Goal: Communication & Community: Ask a question

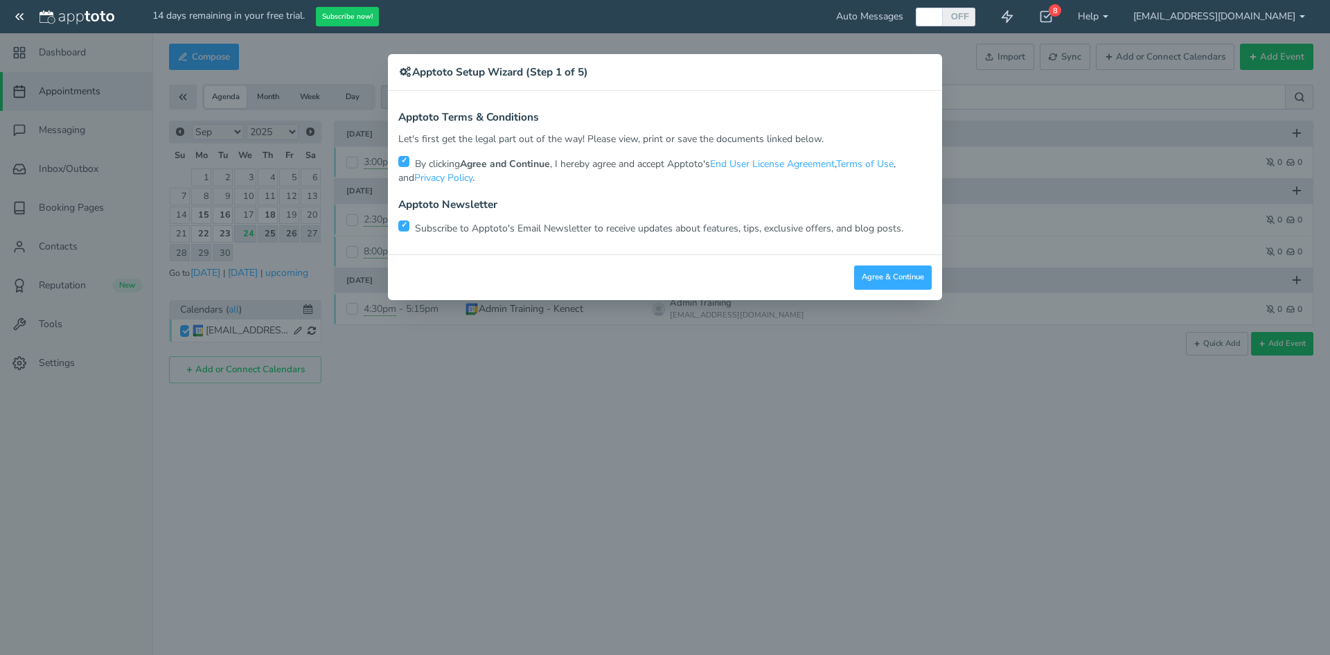
click at [1014, 191] on div "× Apptoto Setup Wizard (Step 1 of 5) Apptoto Terms & Conditions Let's first get…" at bounding box center [665, 327] width 1330 height 655
click at [865, 268] on button "Agree & Continue" at bounding box center [893, 277] width 78 height 24
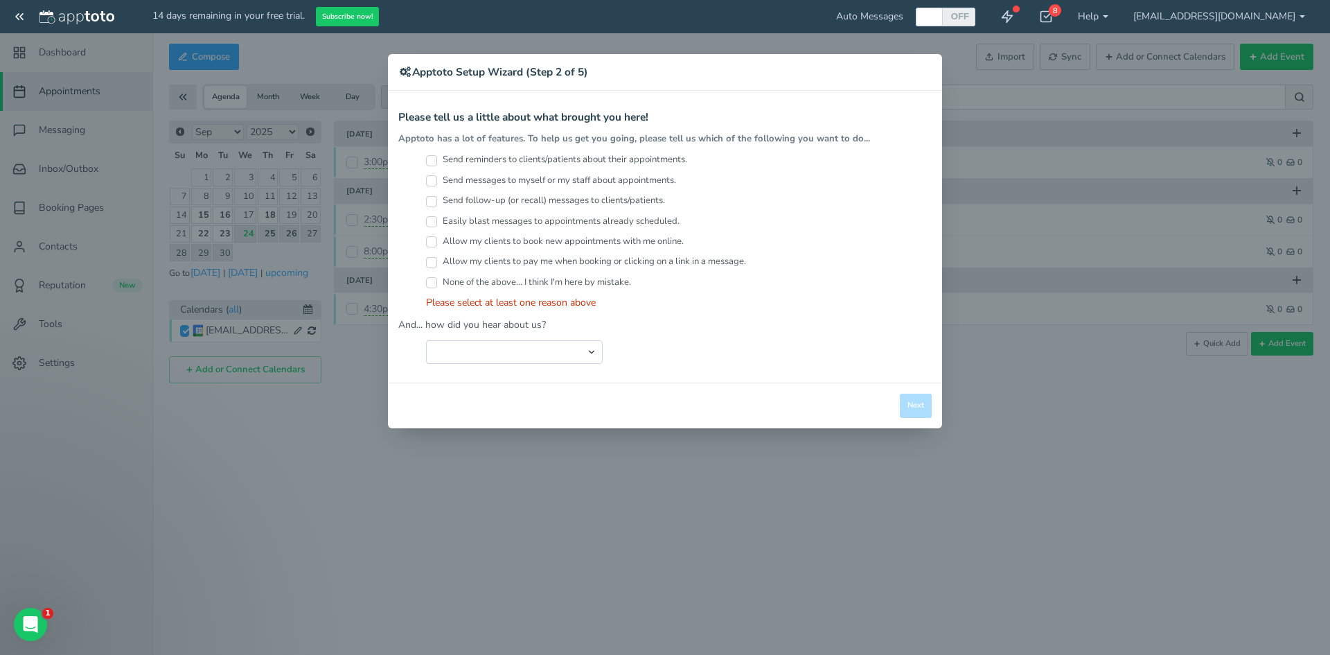
click at [506, 276] on label "None of the above... I think I'm here by mistake." at bounding box center [528, 282] width 205 height 13
click at [437, 277] on input "None of the above... I think I'm here by mistake." at bounding box center [431, 282] width 11 height 11
checkbox input "true"
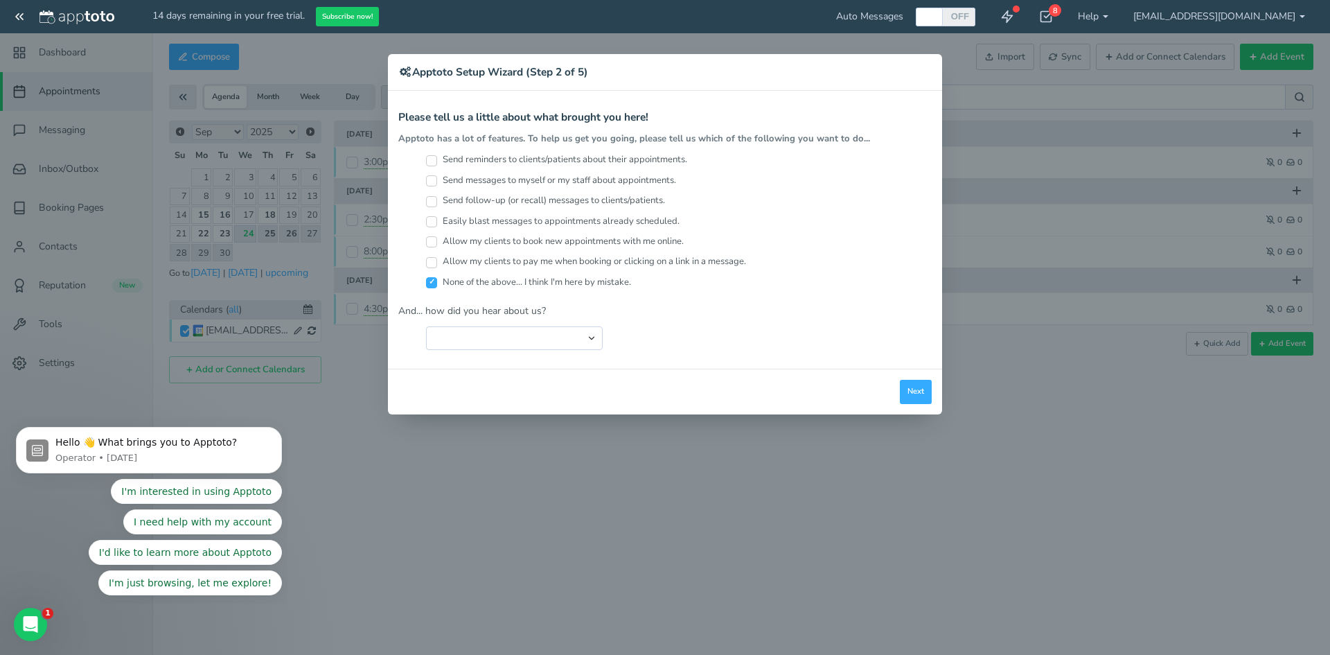
click at [501, 255] on label "Allow my clients to pay me when booking or clicking on a link in a message." at bounding box center [586, 261] width 320 height 13
click at [437, 257] on input "Allow my clients to pay me when booking or clicking on a link in a message." at bounding box center [431, 262] width 11 height 11
checkbox input "true"
click at [492, 247] on label "Allow my clients to book new appointments with me online." at bounding box center [555, 241] width 258 height 13
click at [437, 247] on input "Allow my clients to book new appointments with me online." at bounding box center [431, 241] width 11 height 11
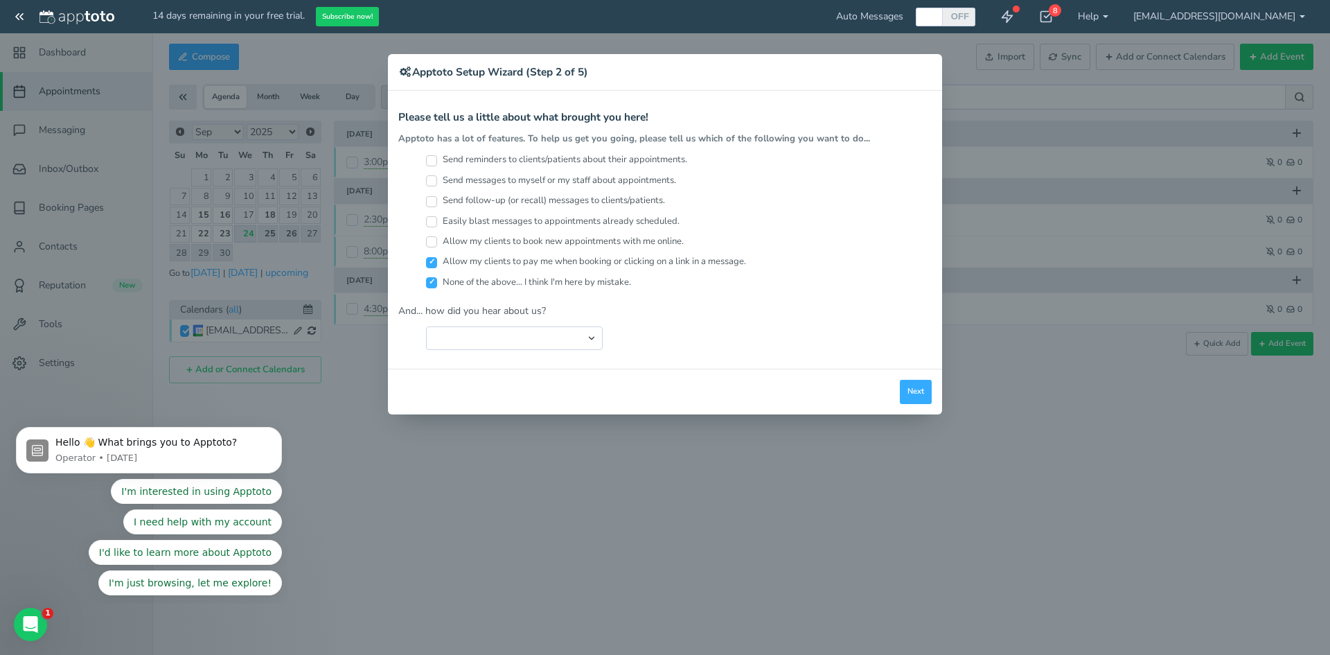
checkbox input "true"
click at [432, 180] on input "Send messages to myself or my staff about appointments." at bounding box center [431, 180] width 11 height 11
checkbox input "true"
click at [498, 166] on label "Send reminders to clients/patients about their appointments." at bounding box center [556, 159] width 261 height 13
click at [437, 166] on input "Send reminders to clients/patients about their appointments." at bounding box center [431, 160] width 11 height 11
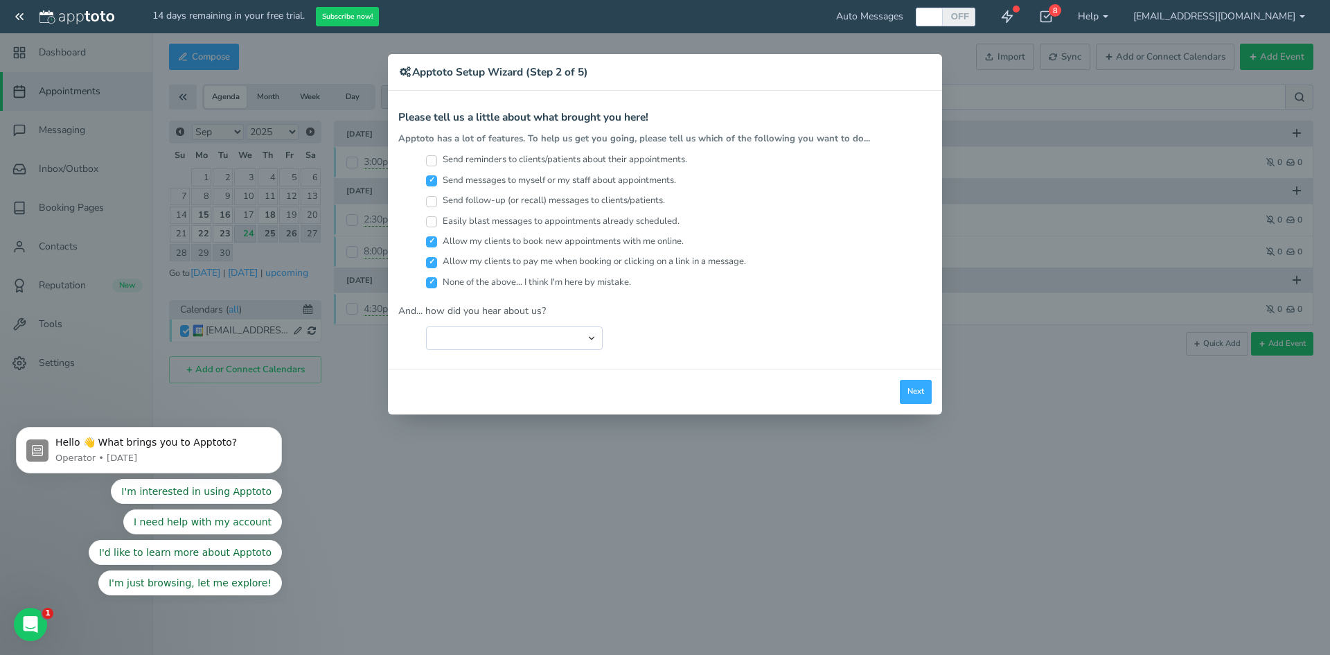
checkbox input "true"
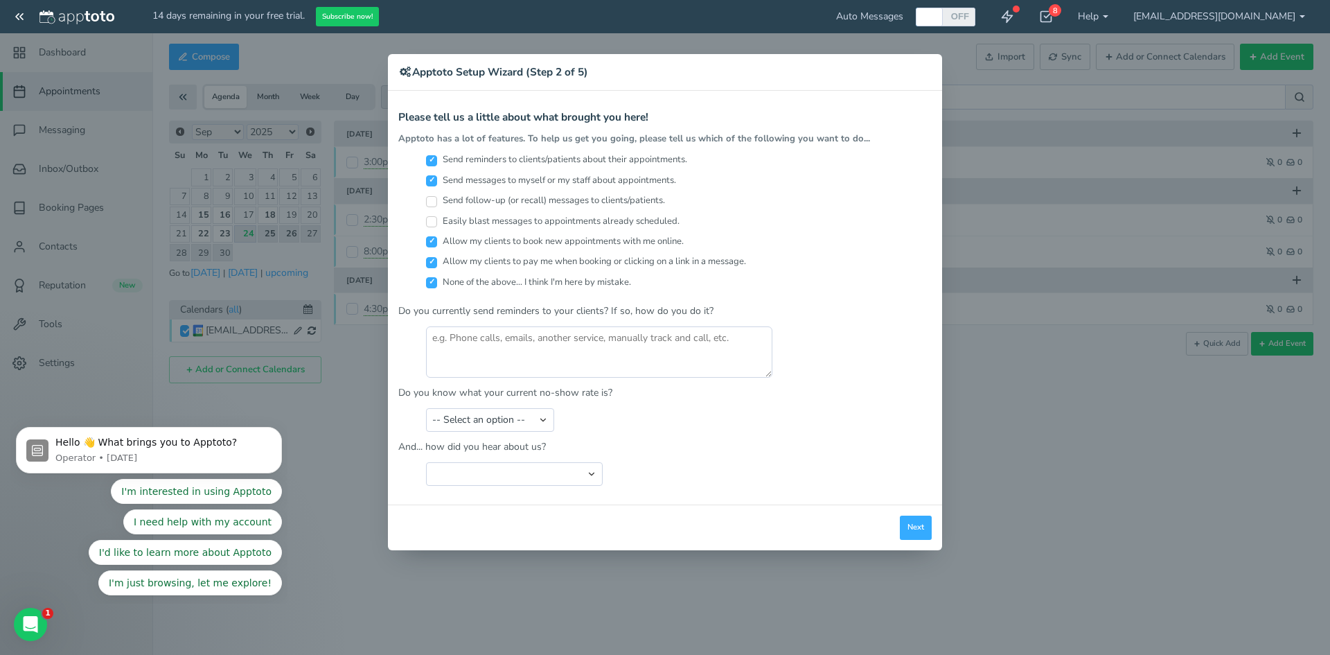
click at [458, 204] on label "Send follow-up (or recall) messages to clients/patients." at bounding box center [545, 200] width 239 height 13
click at [437, 204] on input "Send follow-up (or recall) messages to clients/patients." at bounding box center [431, 201] width 11 height 11
checkbox input "true"
click at [472, 236] on label "Allow my clients to book new appointments with me online." at bounding box center [555, 241] width 258 height 13
click at [437, 236] on input "Allow my clients to book new appointments with me online." at bounding box center [431, 241] width 11 height 11
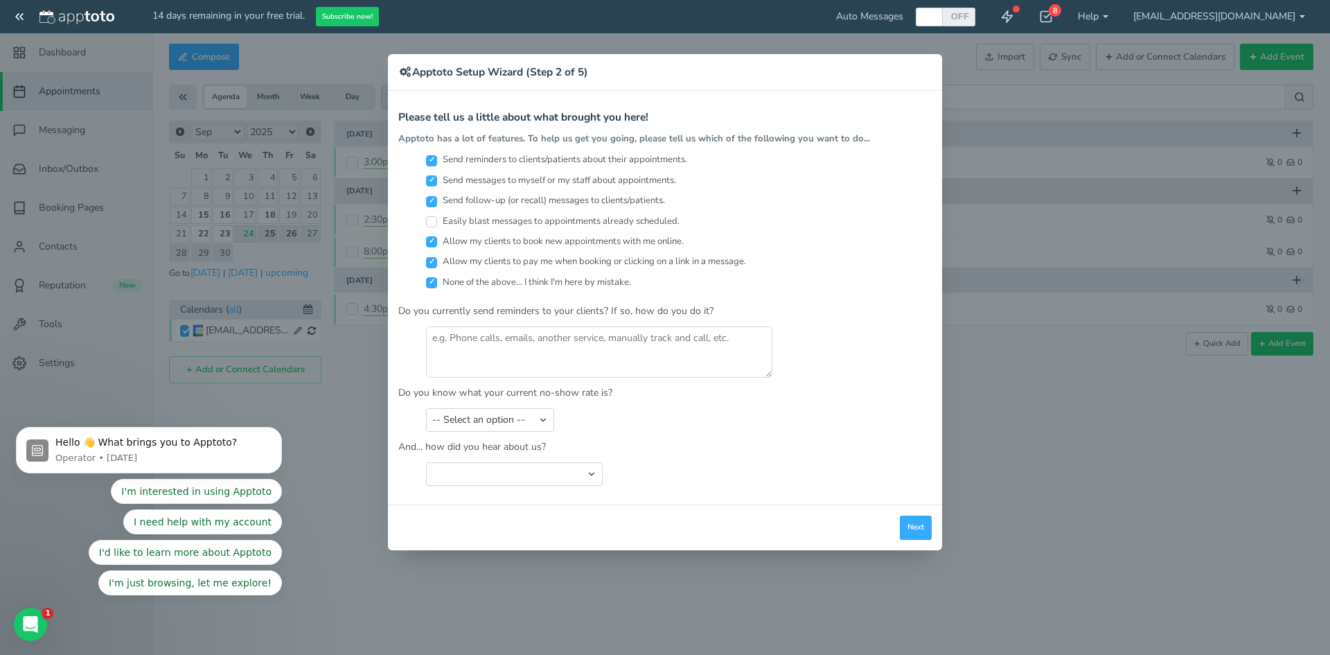
checkbox input "false"
click at [485, 258] on label "Allow my clients to pay me when booking or clicking on a link in a message." at bounding box center [586, 261] width 320 height 13
click at [437, 258] on input "Allow my clients to pay me when booking or clicking on a link in a message." at bounding box center [431, 262] width 11 height 11
checkbox input "false"
click at [505, 235] on label "Allow my clients to book new appointments with me online." at bounding box center [555, 241] width 258 height 13
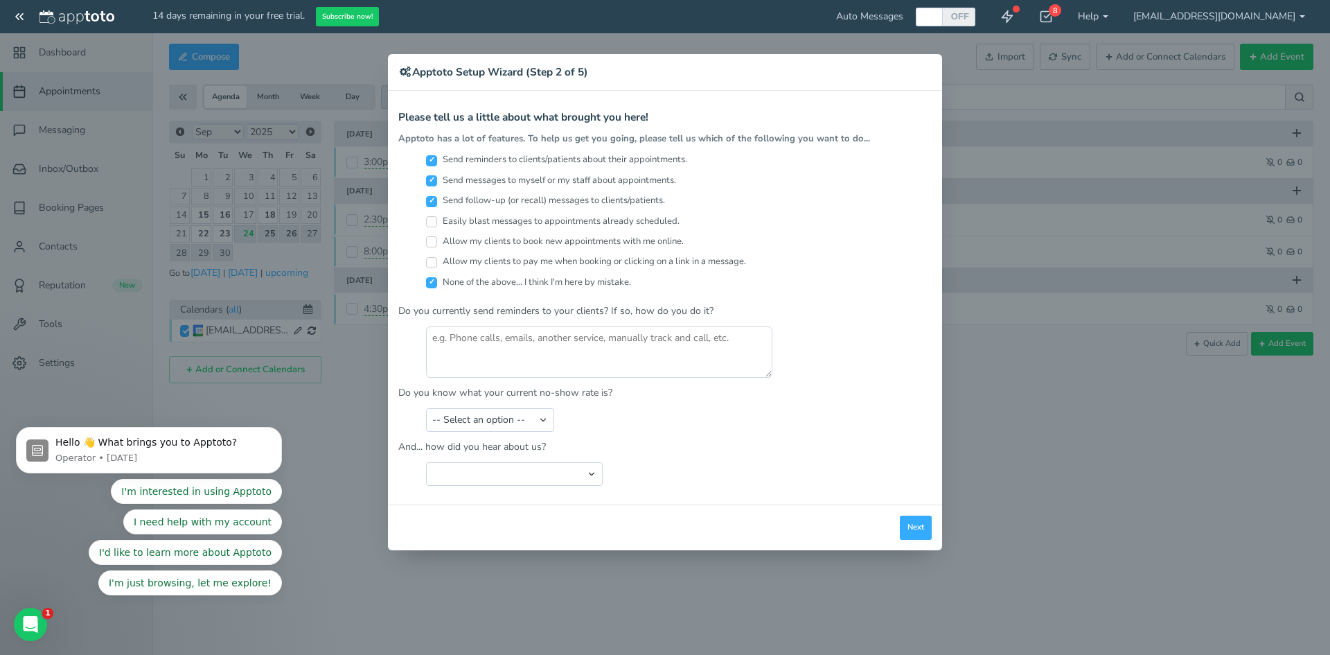
click at [437, 236] on input "Allow my clients to book new appointments with me online." at bounding box center [431, 241] width 11 height 11
checkbox input "true"
click at [429, 225] on input "Easily blast messages to appointments already scheduled." at bounding box center [431, 221] width 11 height 11
checkbox input "true"
click at [464, 277] on label "None of the above... I think I'm here by mistake." at bounding box center [528, 282] width 205 height 13
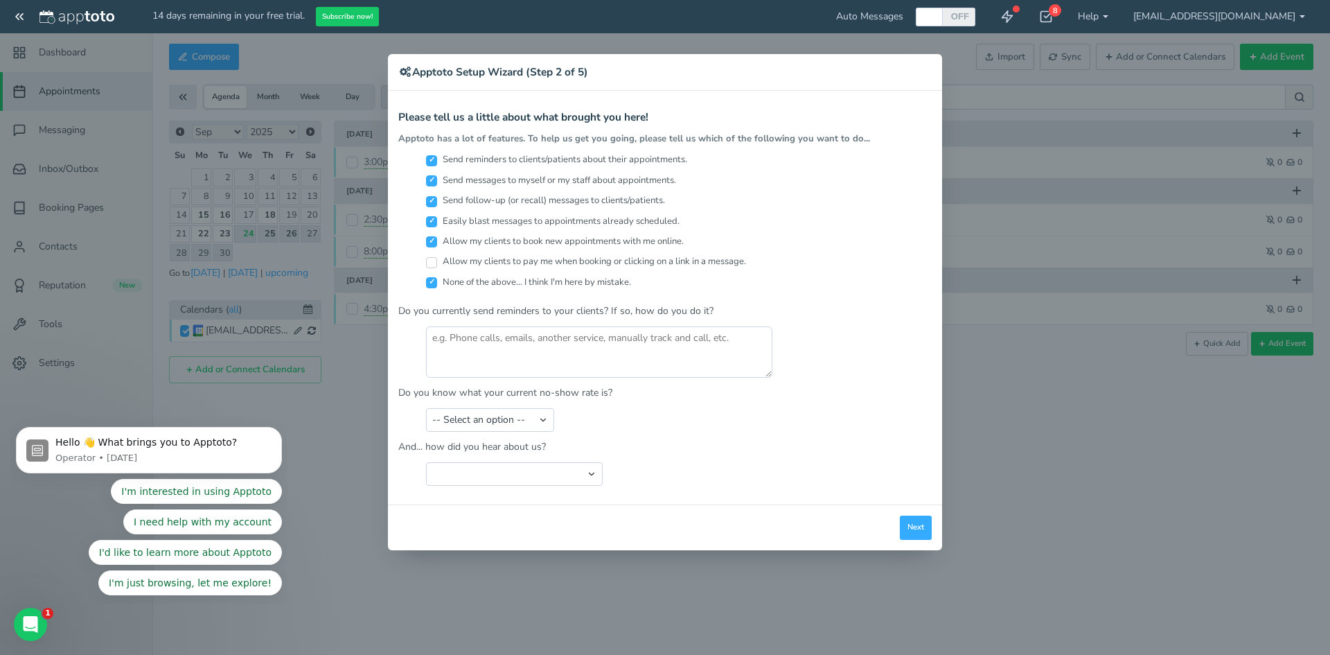
click at [437, 277] on input "None of the above... I think I'm here by mistake." at bounding box center [431, 282] width 11 height 11
click at [536, 276] on label "None of the above... I think I'm here by mistake." at bounding box center [528, 282] width 205 height 13
click at [437, 277] on input "None of the above... I think I'm here by mistake." at bounding box center [431, 282] width 11 height 11
checkbox input "true"
click at [511, 263] on label "Allow my clients to pay me when booking or clicking on a link in a message." at bounding box center [586, 261] width 320 height 13
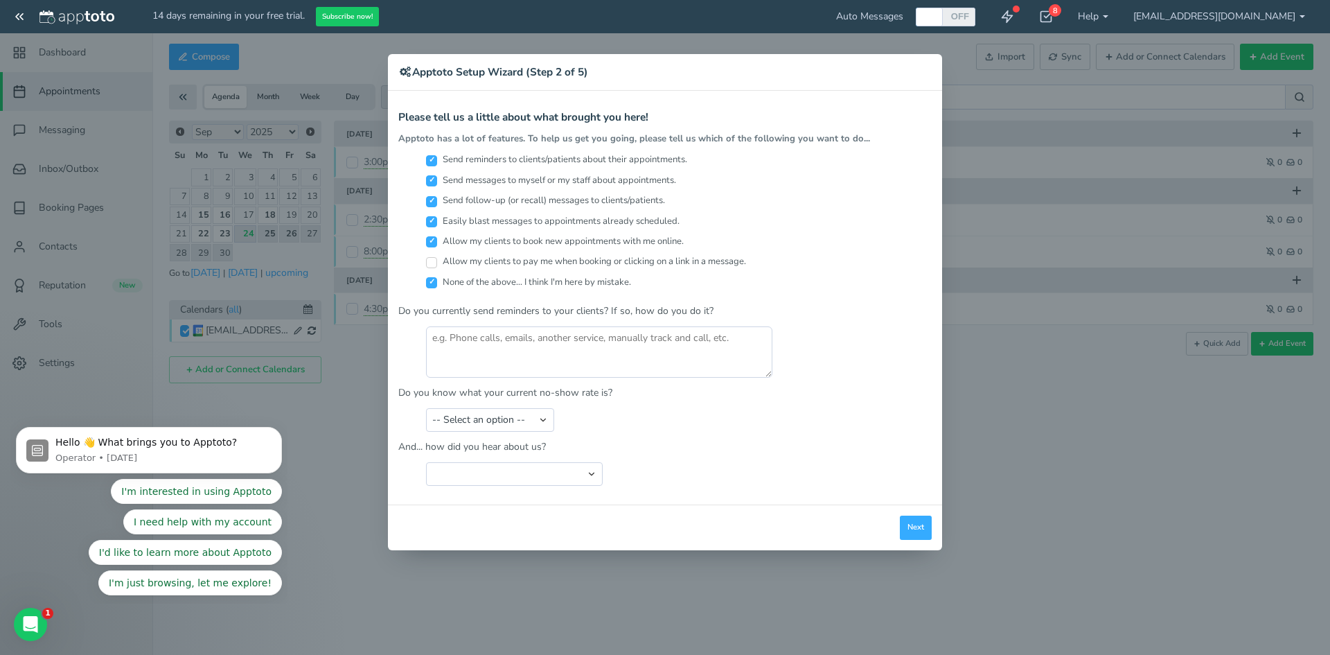
click at [437, 263] on input "Allow my clients to pay me when booking or clicking on a link in a message." at bounding box center [431, 262] width 11 height 11
checkbox input "true"
click at [502, 288] on label "None of the above... I think I'm here by mistake." at bounding box center [528, 282] width 205 height 13
click at [437, 288] on input "None of the above... I think I'm here by mistake." at bounding box center [431, 282] width 11 height 11
checkbox input "false"
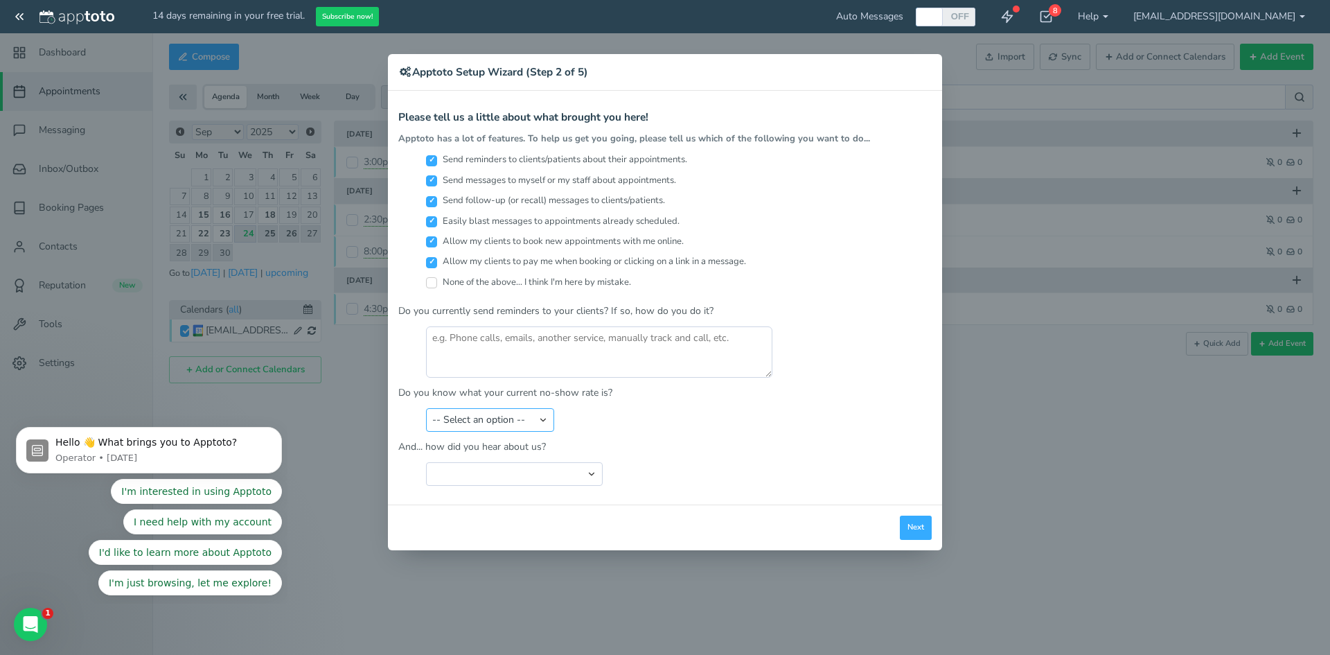
click at [529, 431] on select "-- Select an option -- Less than 5% 5-10% 10-20% 20-30% More than 30% Not sure" at bounding box center [490, 420] width 128 height 24
select select "string:More than 30%"
click at [426, 408] on select "-- Select an option -- Less than 5% 5-10% 10-20% 20-30% More than 30% Not sure" at bounding box center [490, 420] width 128 height 24
click at [536, 484] on select "Search Engine (Google, Yahoo, Bing, etc.) Search Engine Advertisement Blog Post…" at bounding box center [514, 474] width 177 height 24
select select "string:Other"
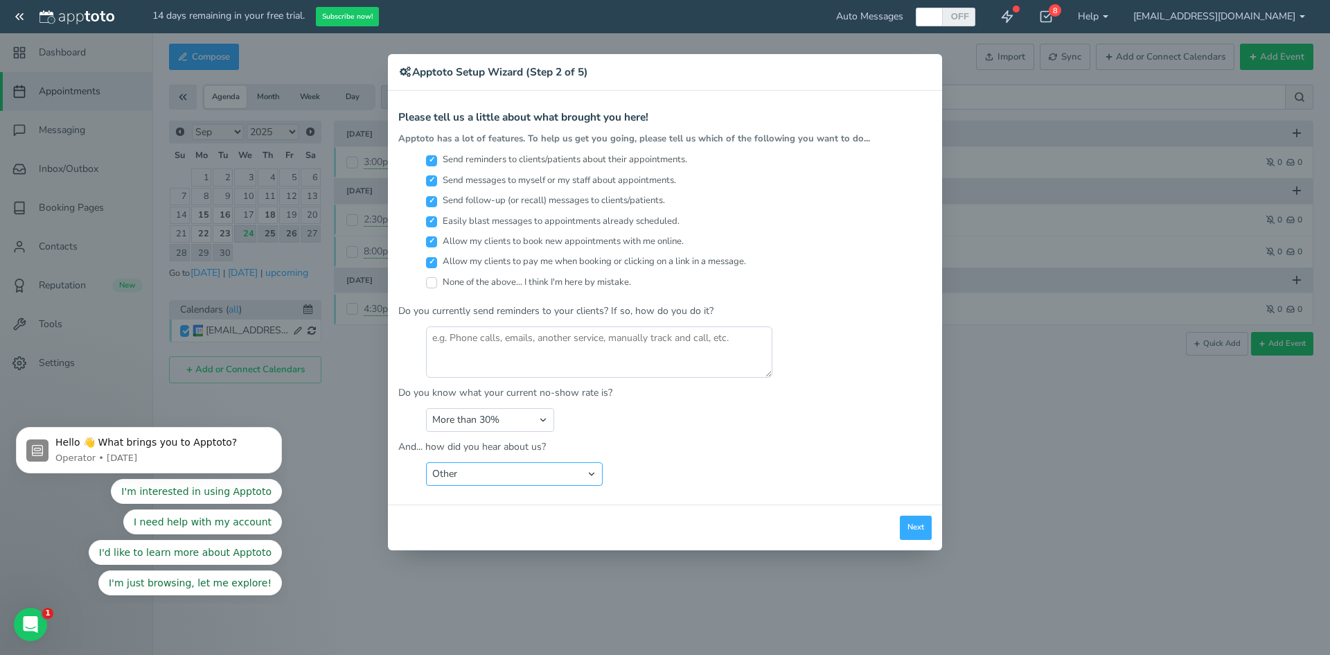
click at [426, 462] on select "Search Engine (Google, Yahoo, Bing, etc.) Search Engine Advertisement Blog Post…" at bounding box center [514, 474] width 177 height 24
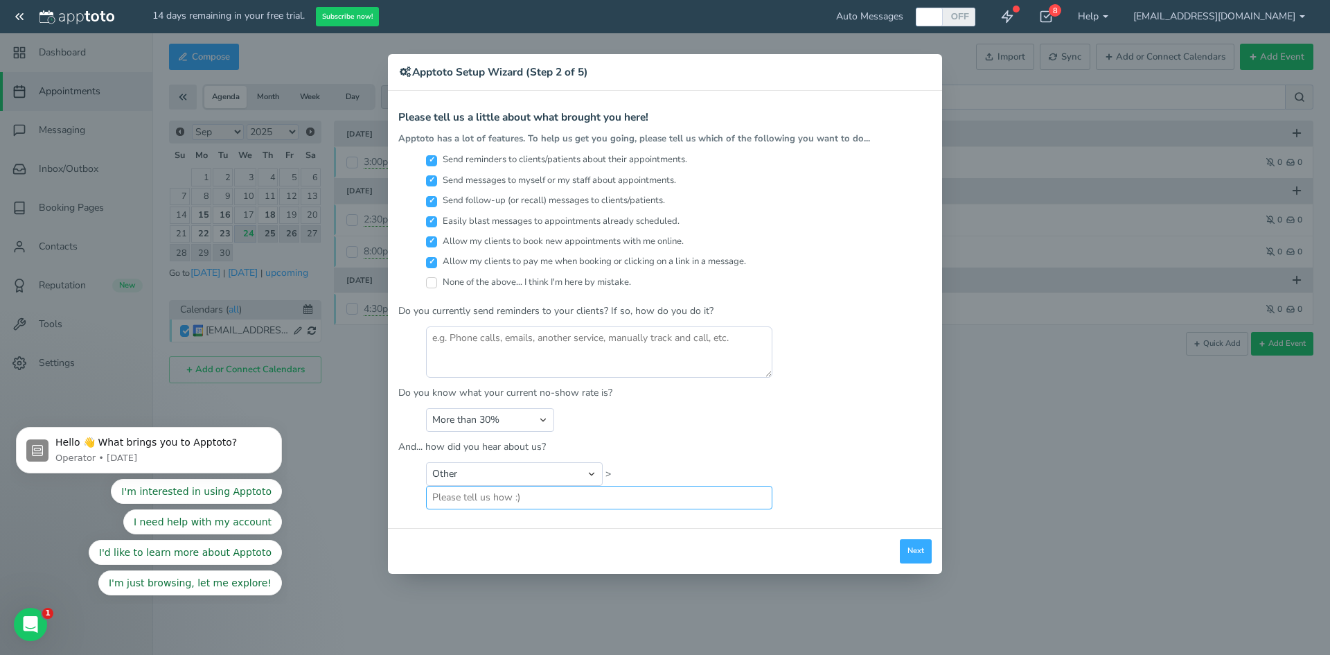
click at [595, 495] on input "text" at bounding box center [599, 498] width 346 height 24
type input "youtube"
click at [916, 560] on button "Next" at bounding box center [916, 551] width 32 height 24
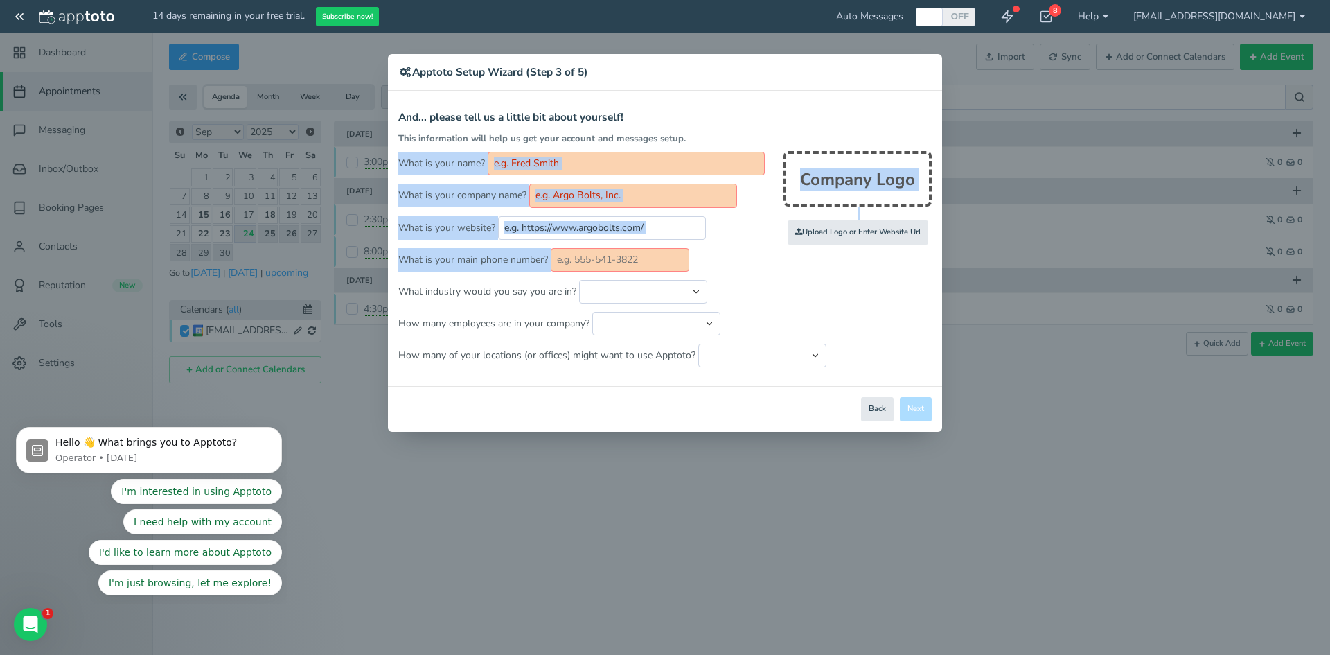
drag, startPoint x: 712, startPoint y: 244, endPoint x: 687, endPoint y: 128, distance: 118.5
click at [687, 128] on form "And... please tell us a little bit about yourself! This information will help u…" at bounding box center [664, 240] width 533 height 256
click at [669, 163] on input "text" at bounding box center [626, 164] width 277 height 24
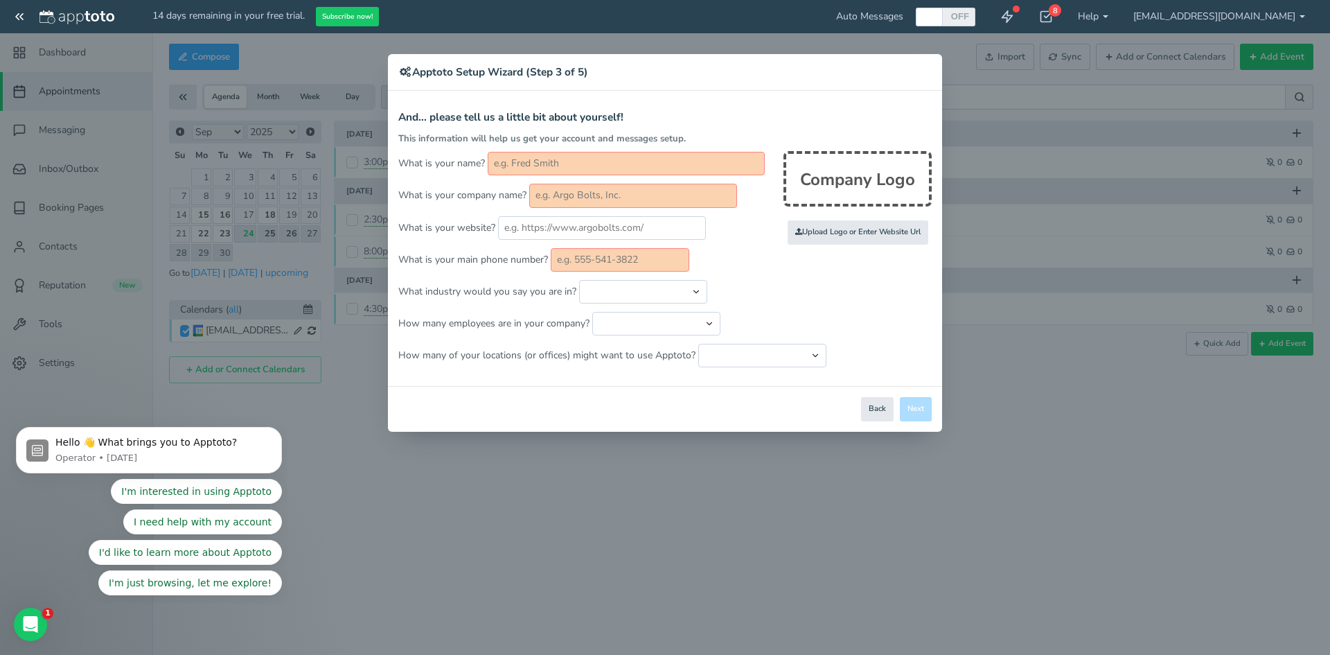
click at [669, 163] on input "text" at bounding box center [626, 164] width 277 height 24
click at [603, 168] on input "text" at bounding box center [626, 164] width 277 height 24
click at [630, 103] on div "Apptoto Terms & Conditions Let's first get the legal part out of the way! Pleas…" at bounding box center [665, 238] width 554 height 295
click at [589, 157] on input "text" at bounding box center [626, 164] width 277 height 24
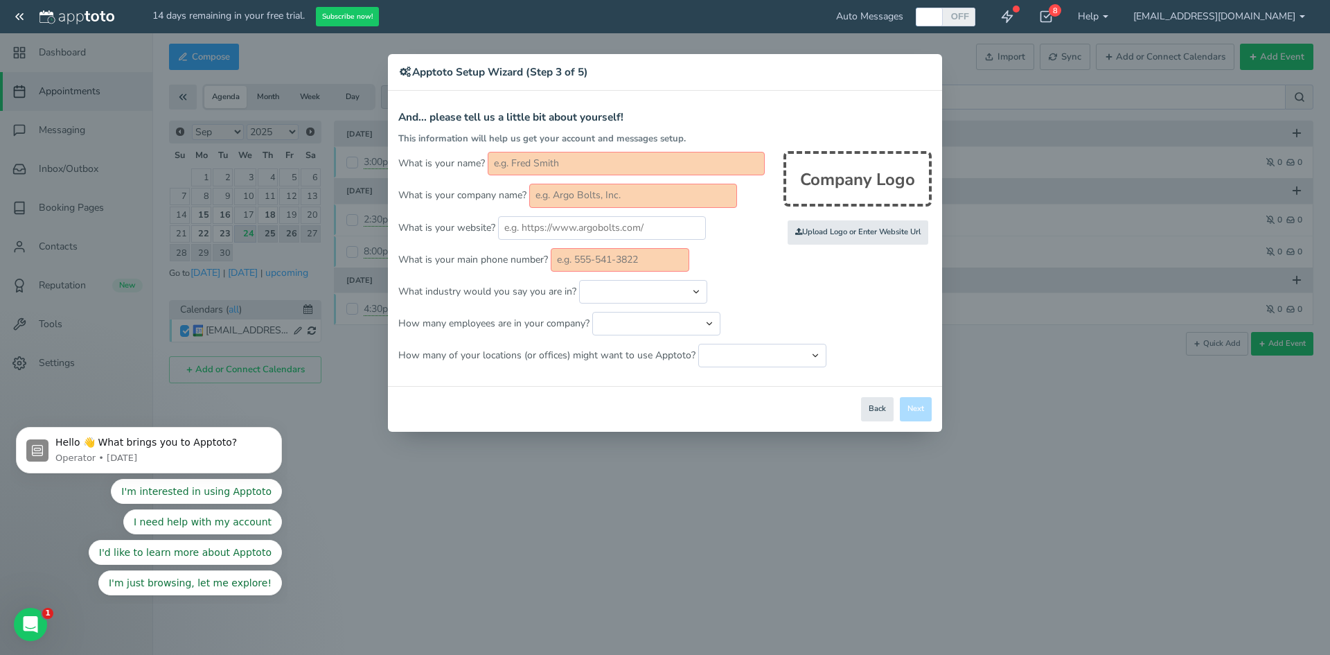
click at [589, 157] on input "text" at bounding box center [626, 164] width 277 height 24
paste input "[PERSON_NAME]"
type input "[PERSON_NAME]"
click at [588, 203] on input "text" at bounding box center [633, 196] width 208 height 24
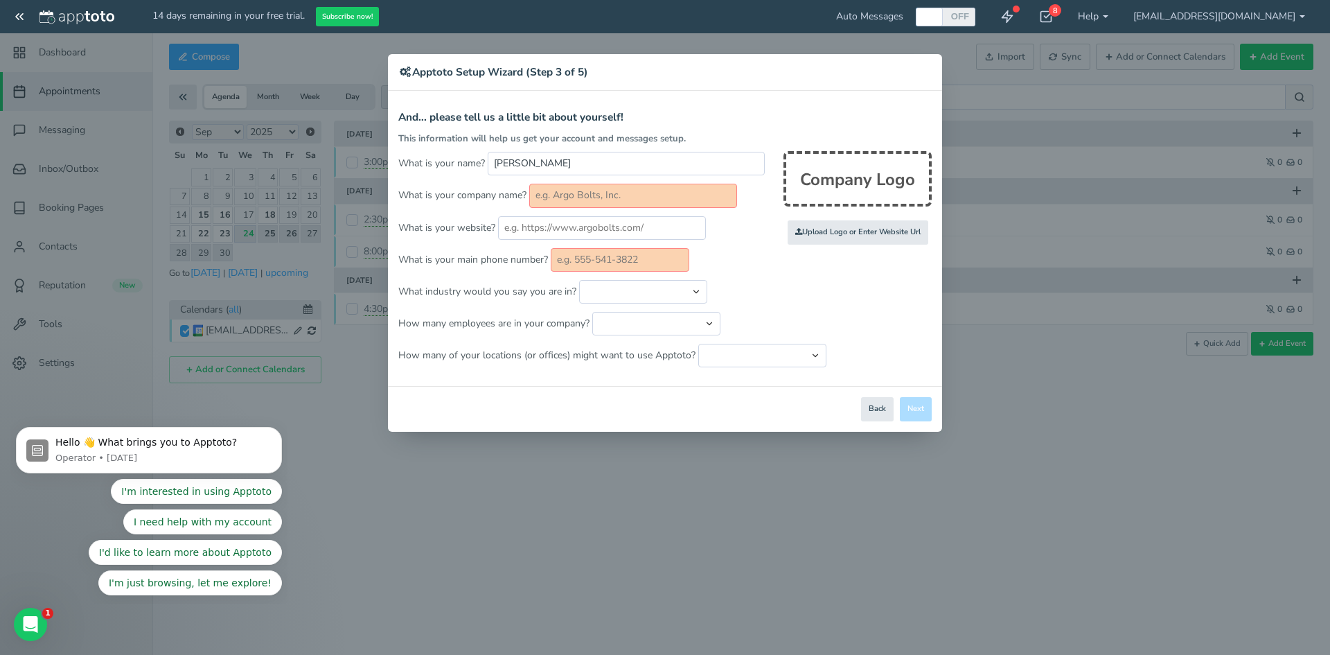
click at [588, 203] on input "text" at bounding box center [633, 196] width 208 height 24
type input "LWC"
click at [596, 262] on input "text" at bounding box center [620, 260] width 139 height 24
click at [630, 229] on input "text" at bounding box center [602, 228] width 208 height 24
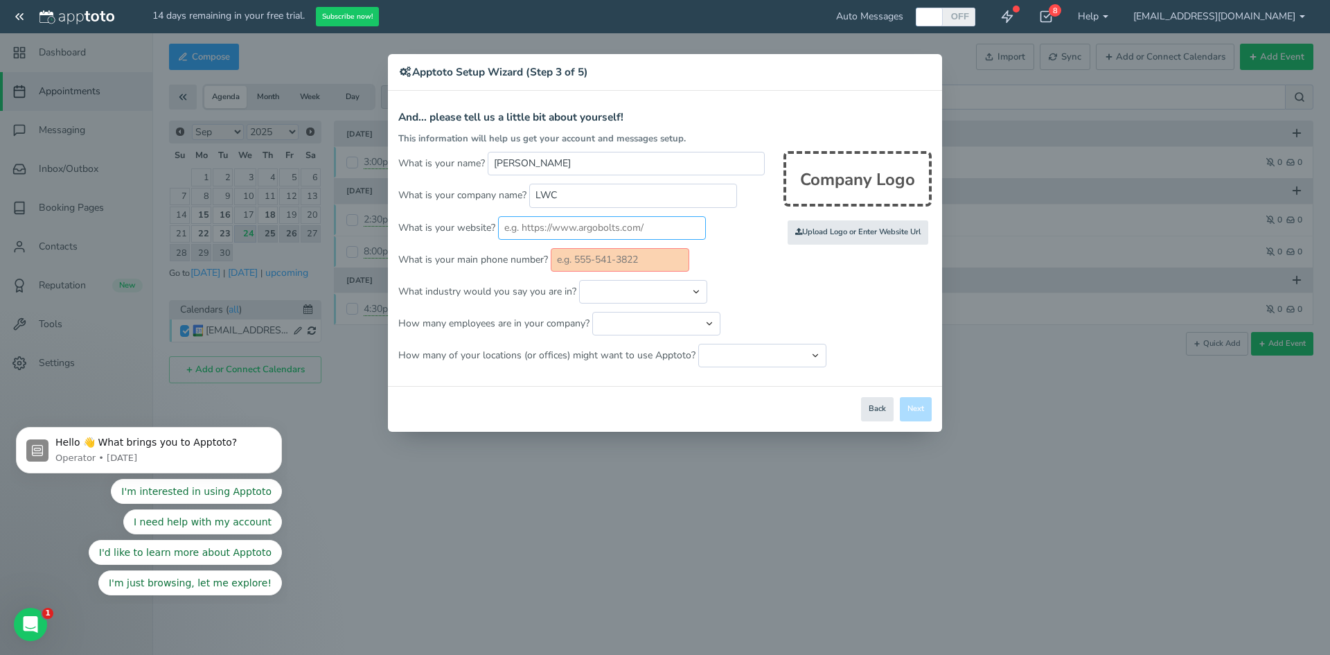
paste input "[URL][DOMAIN_NAME]"
type input "[URL][DOMAIN_NAME]"
click at [619, 256] on input "text" at bounding box center [620, 260] width 139 height 24
paste input "[PHONE_NUMBER]"
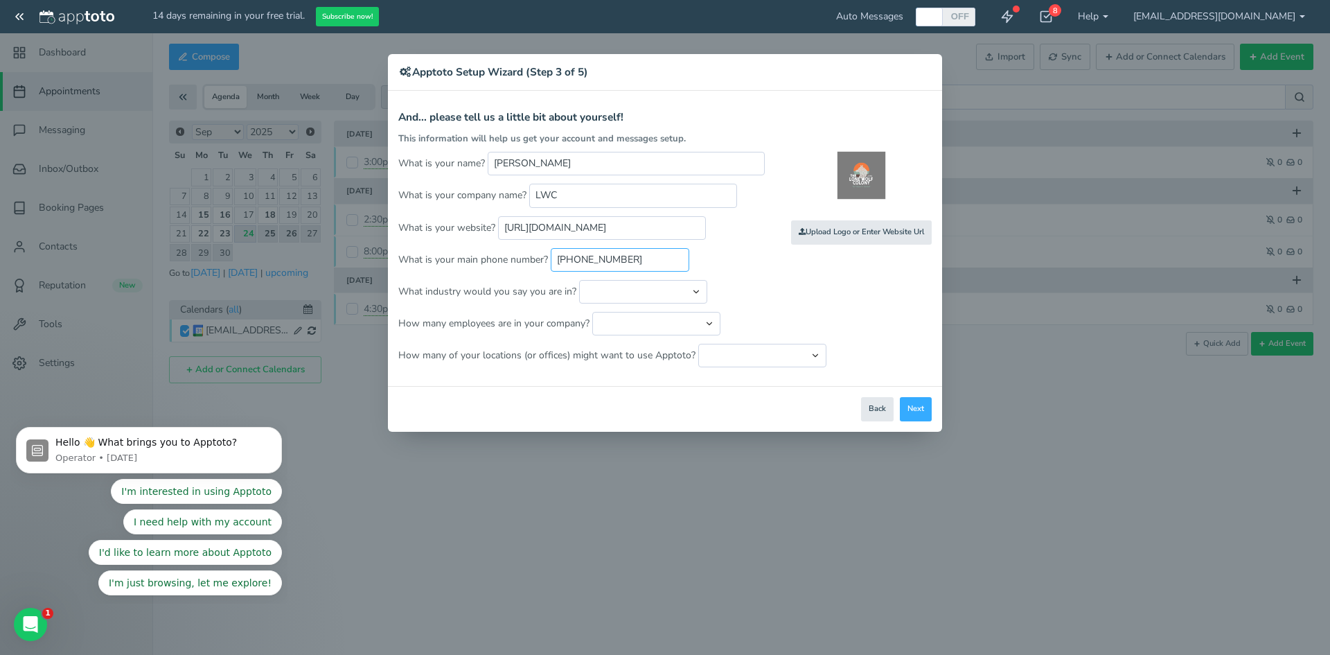
click at [662, 263] on input "[PHONE_NUMBER]" at bounding box center [620, 260] width 139 height 24
type input "7745702535"
click at [691, 288] on select "Automotive Cleaning Services Consulting Education - Classroom Education - Admis…" at bounding box center [643, 292] width 128 height 24
select select "string:Consulting"
click at [579, 280] on select "Automotive Cleaning Services Consulting Education - Classroom Education - Admis…" at bounding box center [643, 292] width 128 height 24
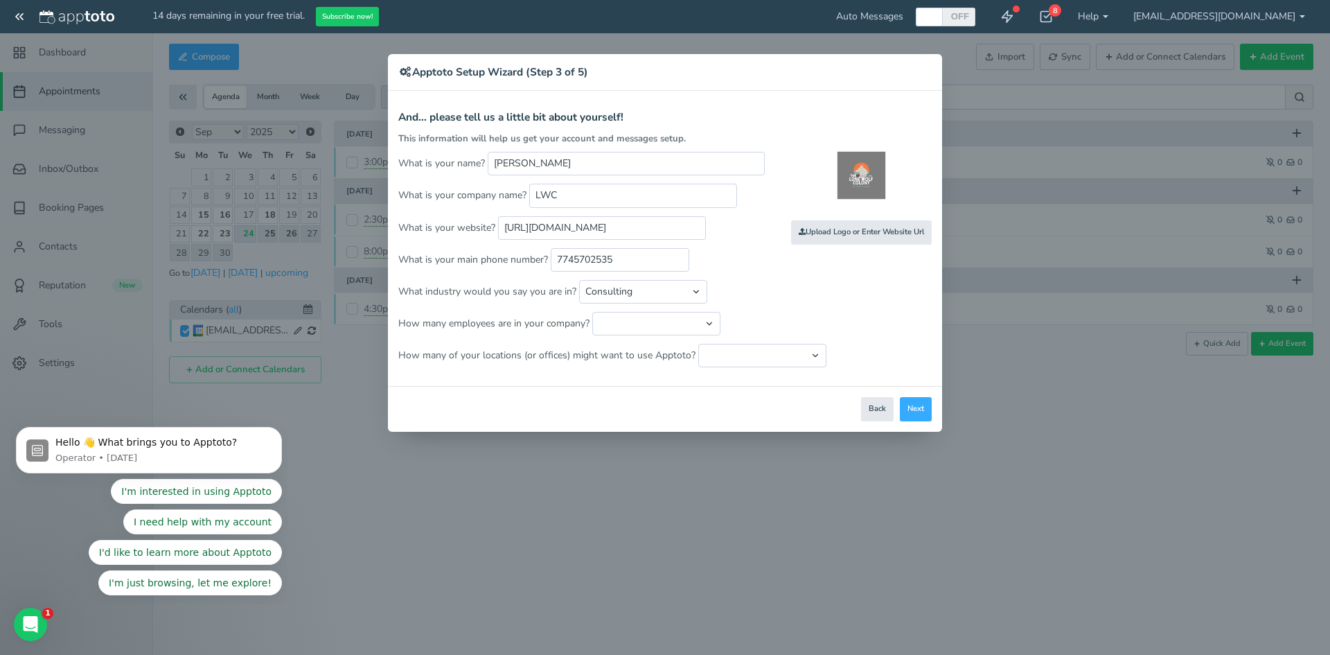
click at [660, 336] on form "And... please tell us a little bit about yourself! This information will help u…" at bounding box center [664, 240] width 533 height 256
click at [662, 335] on select "Just me 1 to 5 6 to 10 11 to 25 26 to 50 51 to 100 101 to 500 501 to 1000 More …" at bounding box center [656, 324] width 128 height 24
select select "string:6..10"
click at [592, 312] on select "Just me 1 to 5 6 to 10 11 to 25 26 to 50 51 to 100 101 to 500 501 to 1000 More …" at bounding box center [656, 324] width 128 height 24
click at [778, 362] on select "Just one location 2 3 4 5 6 to 10 11 to 25 26 to 50 More than 50" at bounding box center [762, 356] width 128 height 24
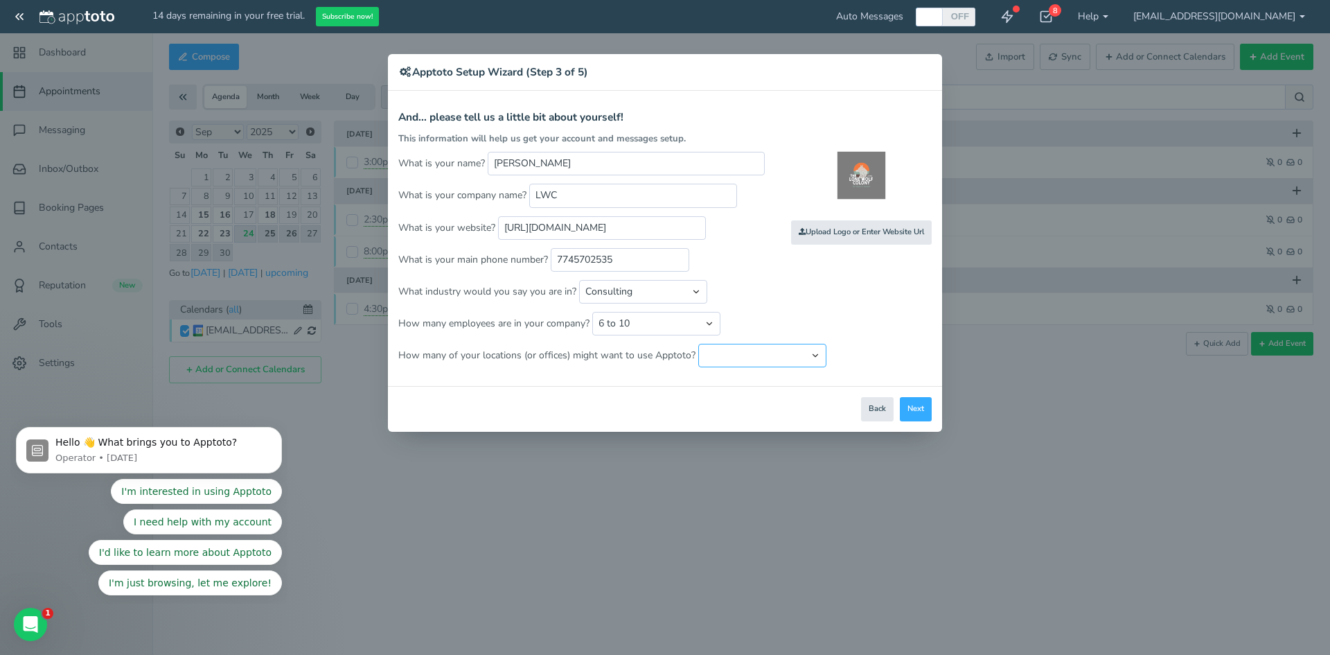
select select "string:5"
click at [698, 344] on select "Just one location 2 3 4 5 6 to 10 11 to 25 26 to 50 More than 50" at bounding box center [762, 356] width 128 height 24
click at [915, 403] on button "Next" at bounding box center [916, 409] width 32 height 24
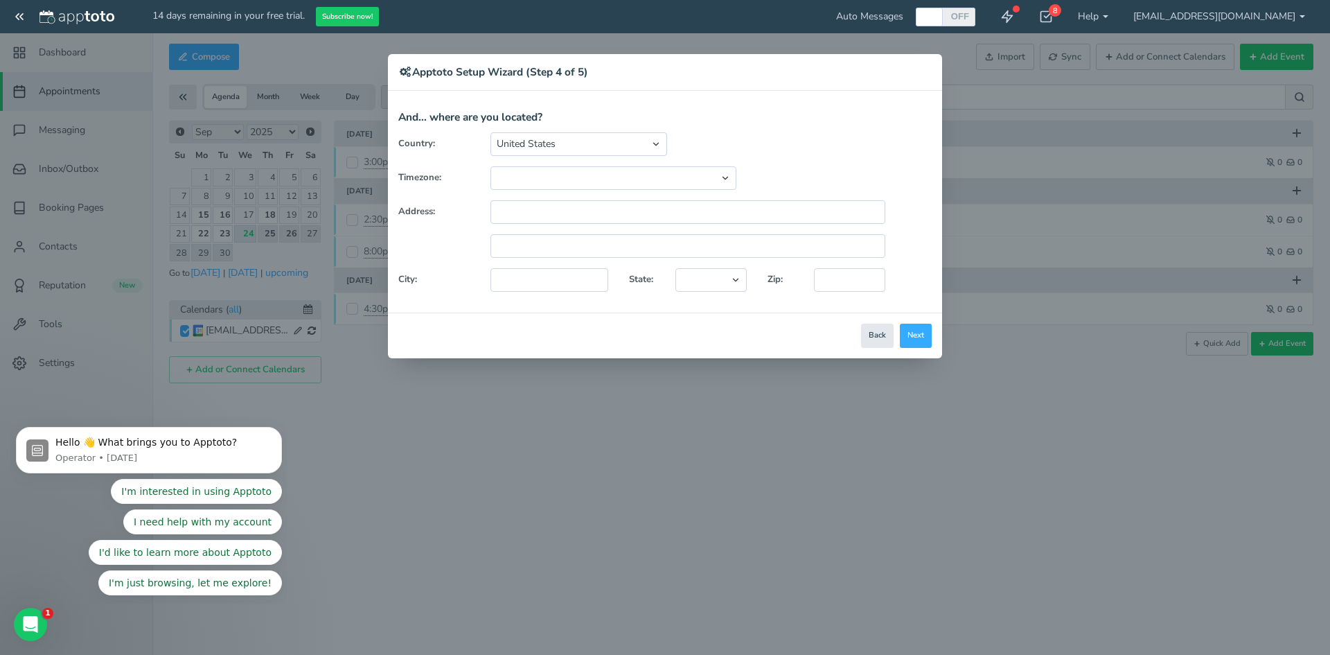
click at [895, 332] on div "Close Logout Cancel Back Saving! Save Done Next Agree & Continue" at bounding box center [665, 335] width 554 height 46
click at [640, 184] on select "(GMT-10:00) [US_STATE] (GMT-08:00) [US_STATE] (GMT-07:00) Pacific Time ([GEOGRA…" at bounding box center [614, 178] width 246 height 24
select select "string:America/Los_Angeles"
click at [491, 166] on select "(GMT-10:00) [US_STATE] (GMT-08:00) [US_STATE] (GMT-07:00) Pacific Time ([GEOGRA…" at bounding box center [614, 178] width 246 height 24
click at [659, 211] on input "text" at bounding box center [688, 212] width 395 height 24
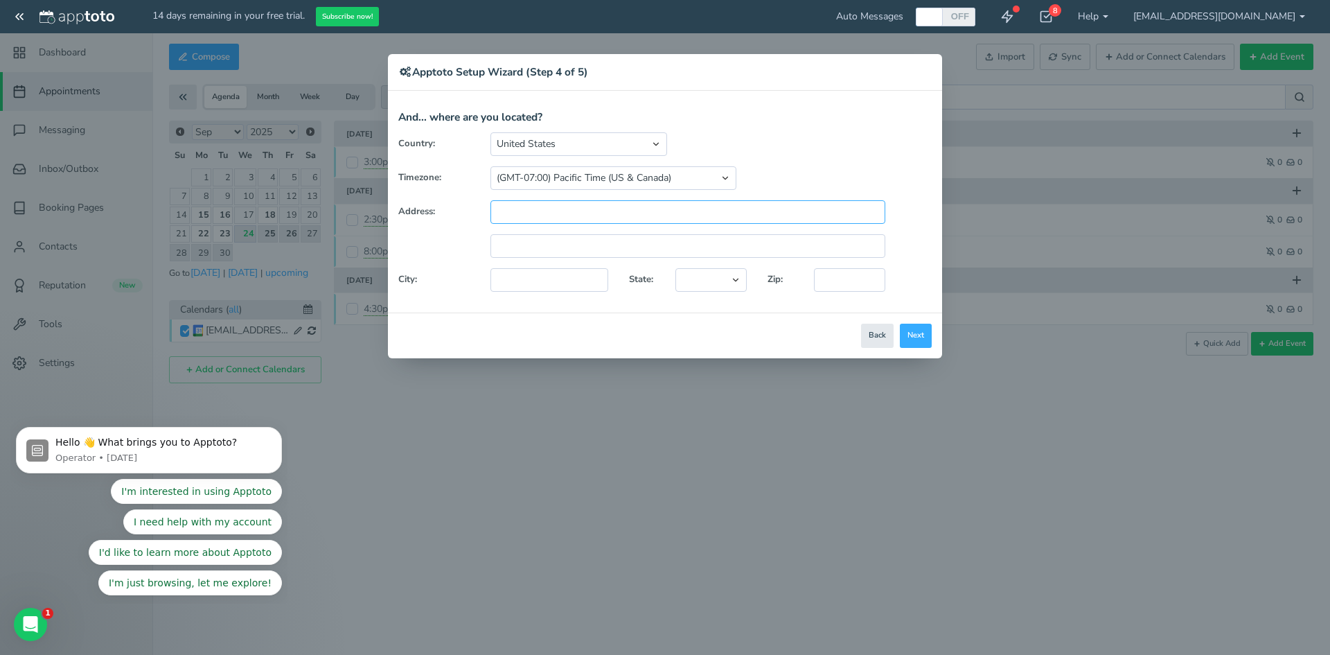
paste input "[STREET_ADDRESS] 92308"
click at [709, 220] on input "[STREET_ADDRESS] 92308" at bounding box center [688, 212] width 395 height 24
type input "[STREET_ADDRESS] 92308"
click at [847, 277] on input "text" at bounding box center [849, 280] width 71 height 24
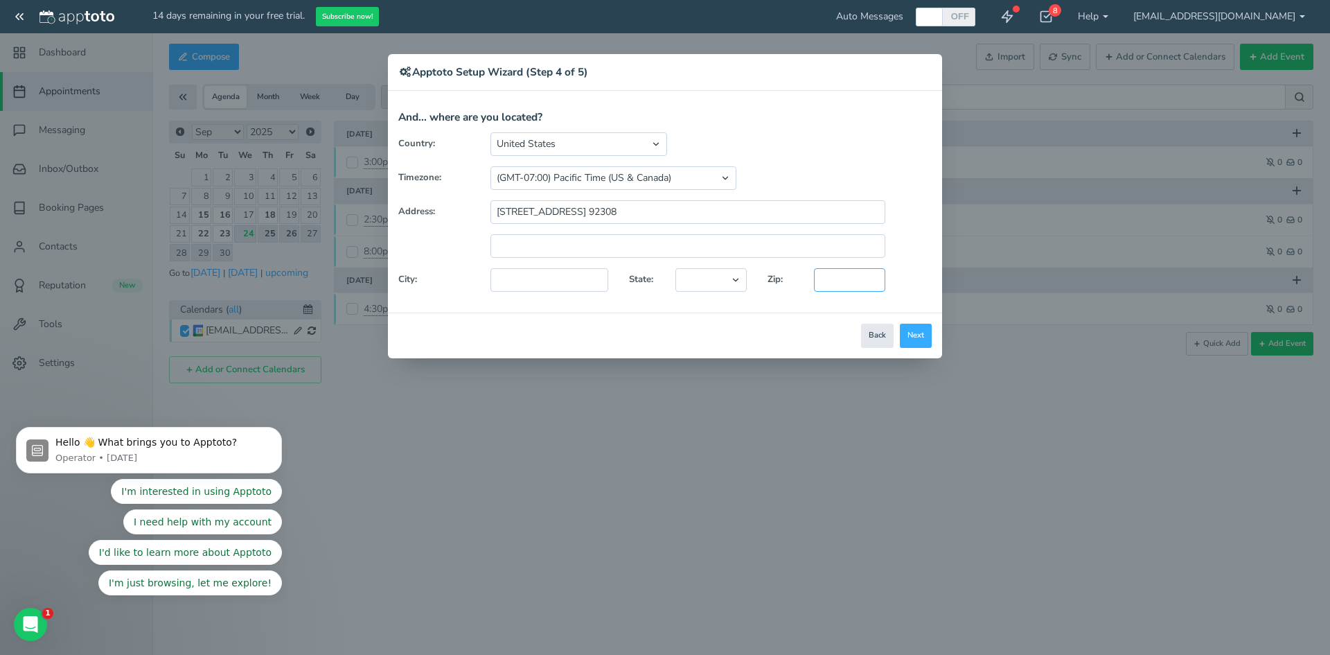
click at [847, 277] on input "text" at bounding box center [849, 280] width 71 height 24
paste input "92308"
type input "92308"
click at [694, 288] on select "[US_STATE] [US_STATE] [US_STATE] [US_STATE] [US_STATE] [US_STATE] [US_STATE] [U…" at bounding box center [711, 280] width 71 height 24
select select "string:CA"
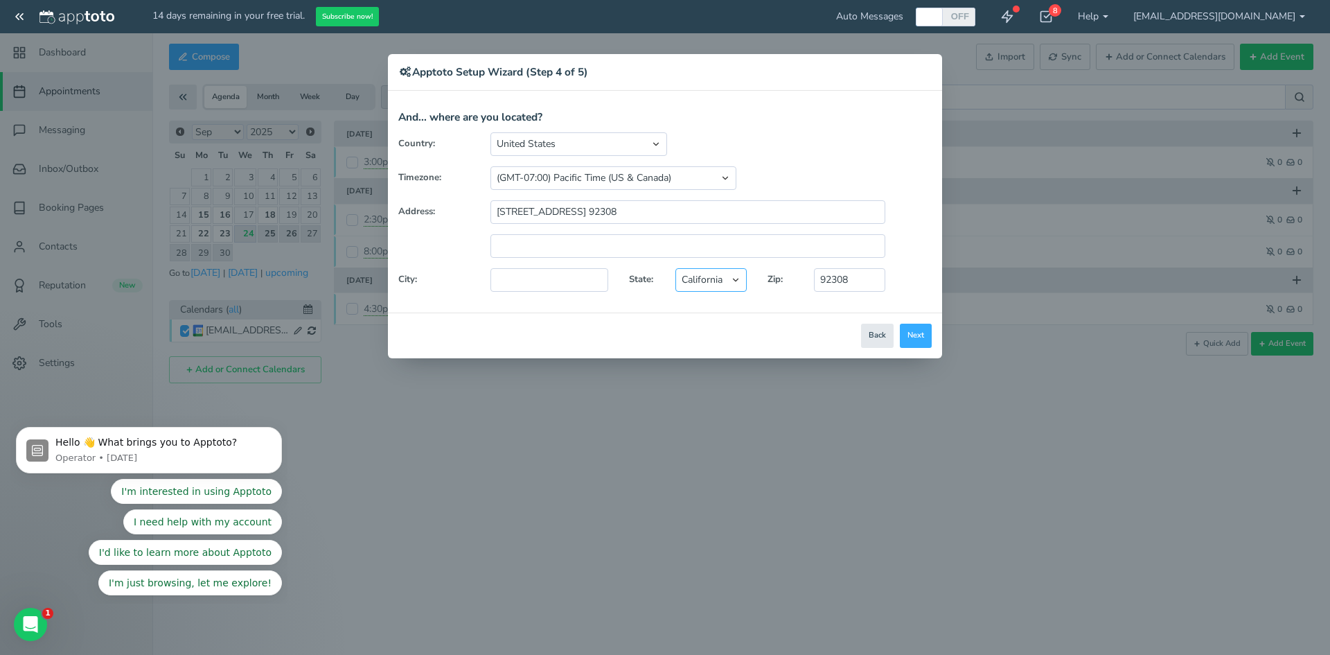
click at [676, 268] on select "[US_STATE] [US_STATE] [US_STATE] [US_STATE] [US_STATE] [US_STATE] [US_STATE] [U…" at bounding box center [711, 280] width 71 height 24
drag, startPoint x: 608, startPoint y: 210, endPoint x: 842, endPoint y: 194, distance: 234.0
click at [842, 194] on div "Country: [GEOGRAPHIC_DATA] [GEOGRAPHIC_DATA] [GEOGRAPHIC_DATA] [GEOGRAPHIC_DATA…" at bounding box center [665, 217] width 554 height 170
type input "[STREET_ADDRESS]"
click at [557, 286] on input "text" at bounding box center [550, 280] width 118 height 24
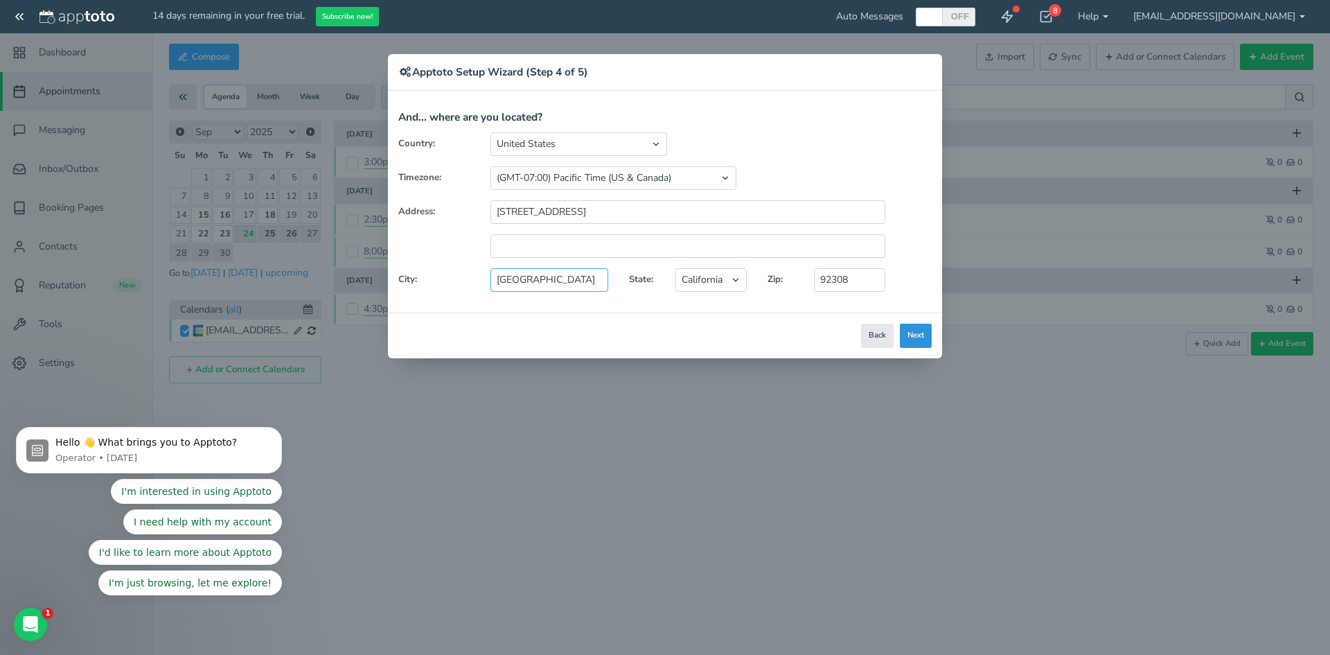
type input "[GEOGRAPHIC_DATA]"
click at [910, 326] on button "Next" at bounding box center [916, 336] width 32 height 24
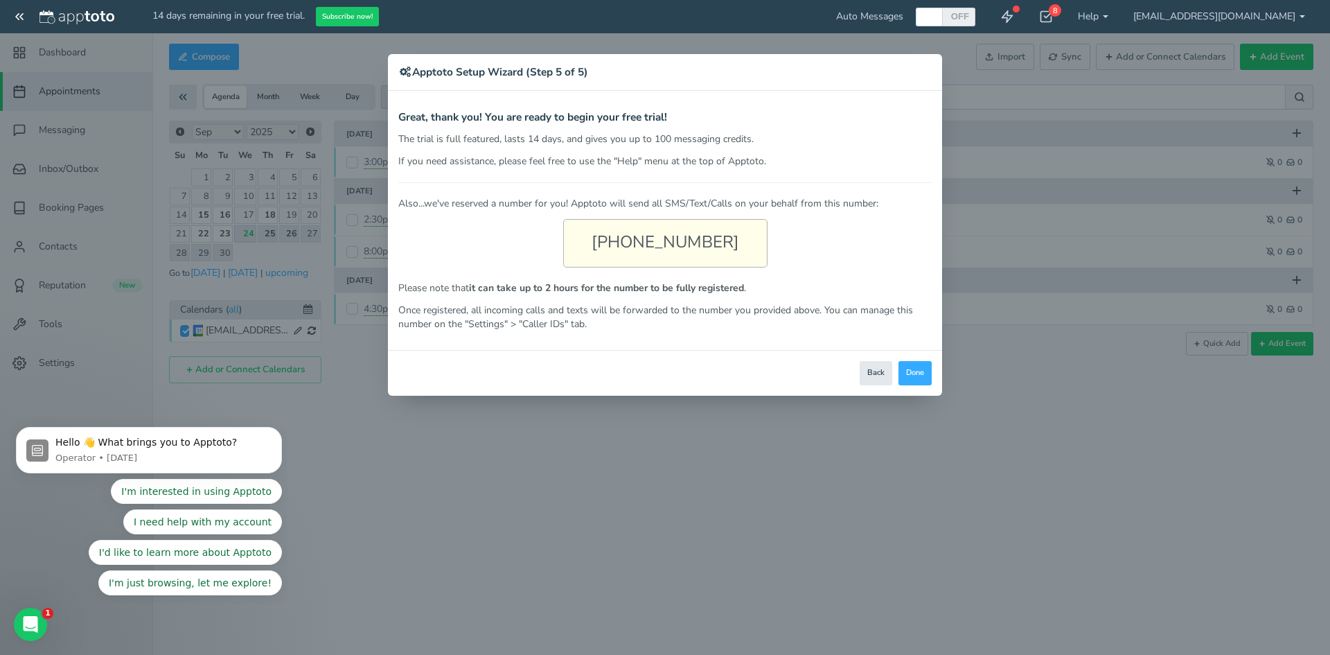
click at [919, 143] on p "The trial is full featured, lasts 14 days, and gives you up to 100 messaging cr…" at bounding box center [664, 139] width 533 height 14
click at [886, 324] on p "Once registered, all incoming calls and texts will be forwarded to the number y…" at bounding box center [664, 317] width 533 height 28
click at [915, 373] on button "Done" at bounding box center [915, 373] width 33 height 24
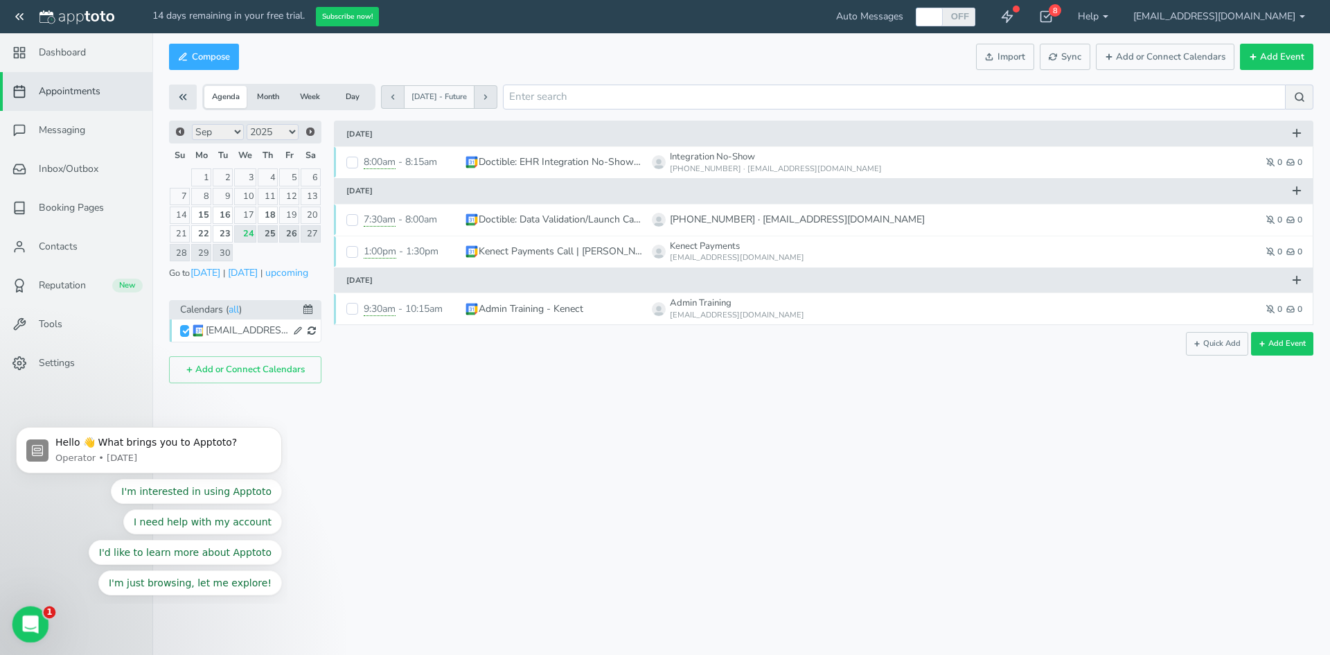
click at [32, 606] on html at bounding box center [28, 622] width 33 height 33
click at [238, 530] on button "I need help with my account" at bounding box center [202, 521] width 159 height 25
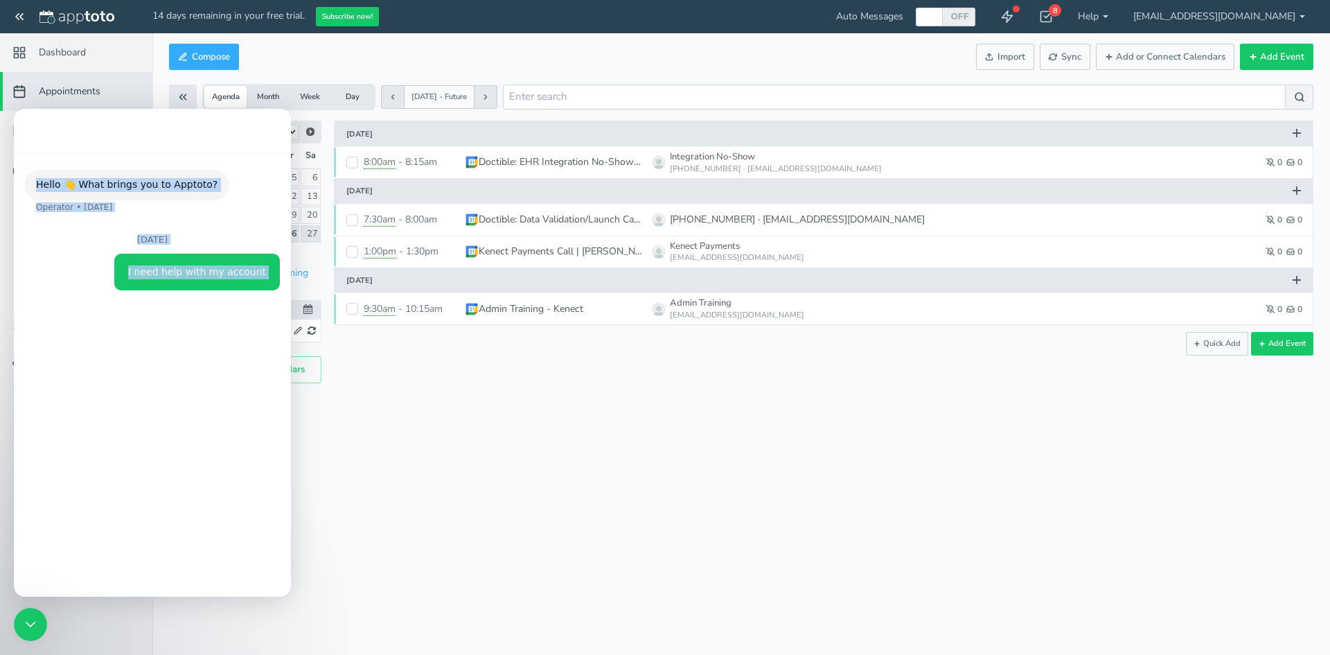
click at [256, 417] on div "Hello 👋 What brings you to Apptoto? Operator • [DATE] [DATE] I need help with m…" at bounding box center [152, 369] width 277 height 432
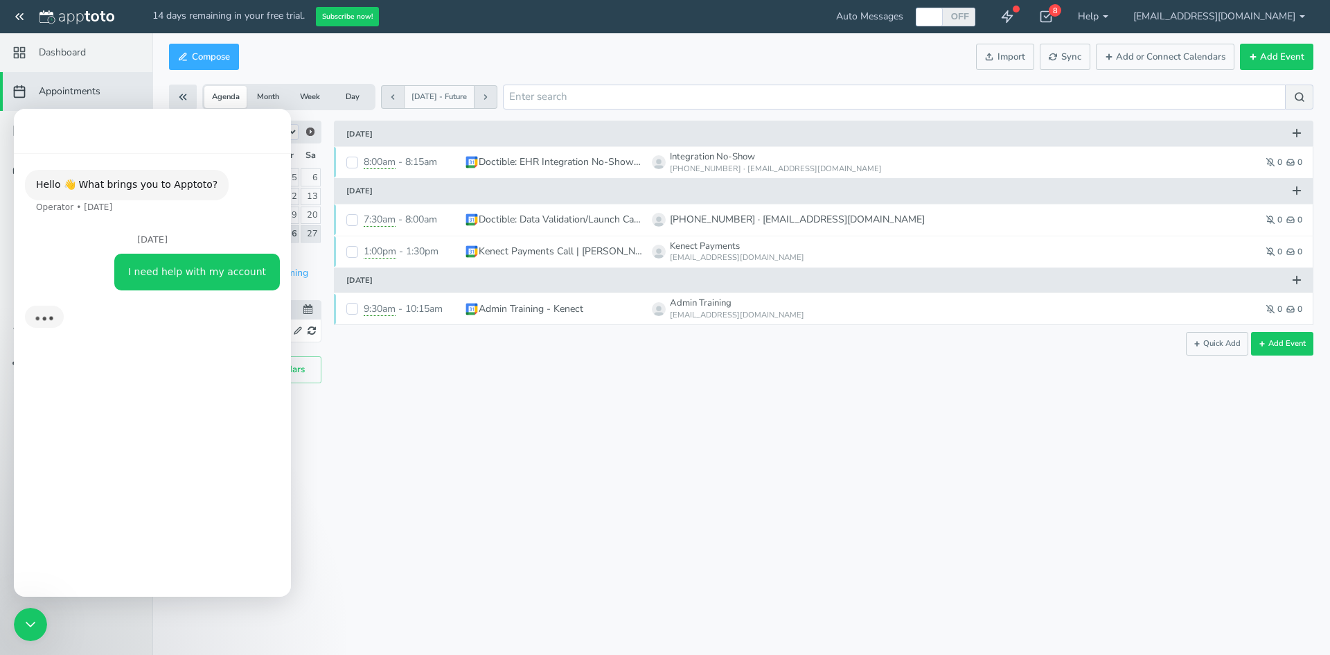
click at [221, 279] on div "I need help with my account" at bounding box center [197, 272] width 138 height 14
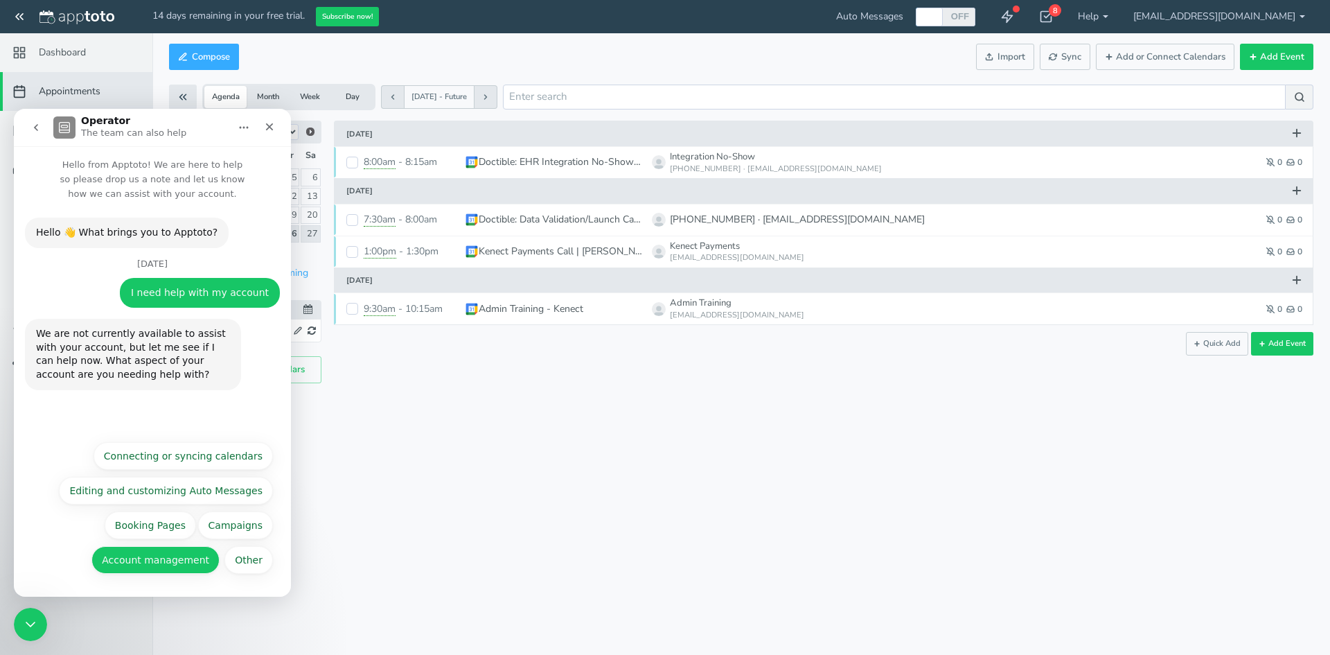
click at [200, 546] on button "Account management" at bounding box center [155, 560] width 128 height 28
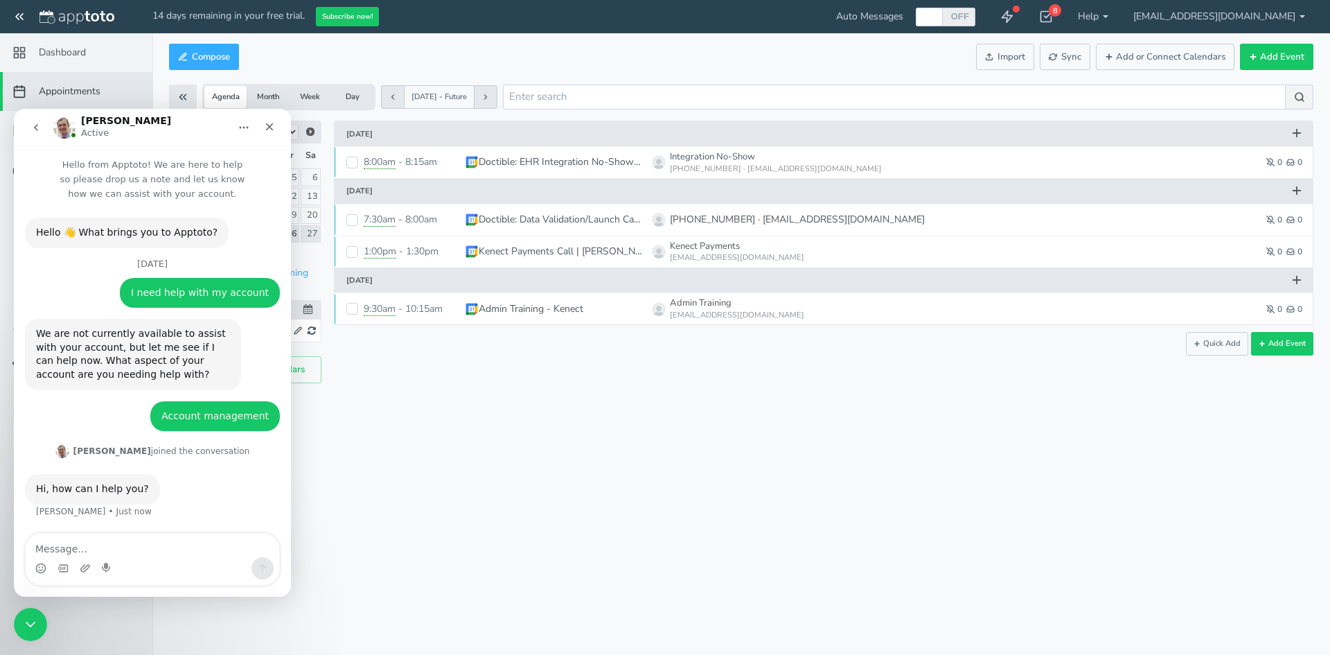
click at [132, 533] on textarea "Message…" at bounding box center [153, 545] width 254 height 24
type textarea "[PERSON_NAME]"
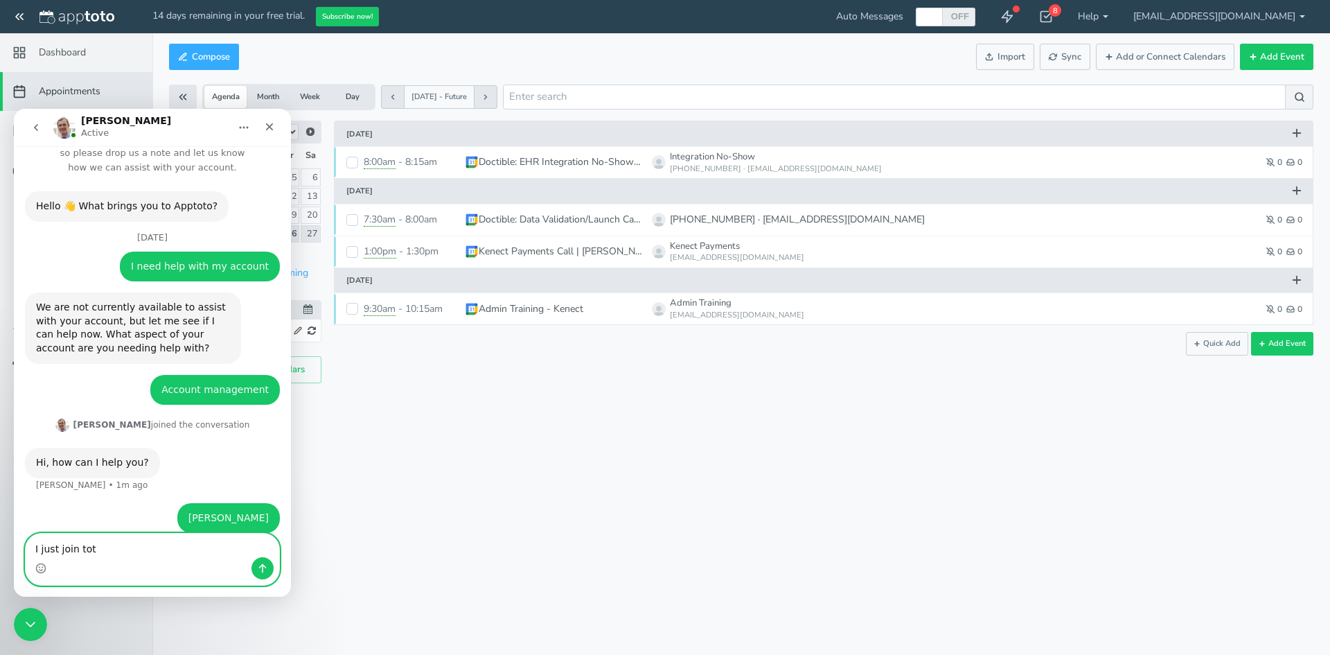
type textarea "I just join toto"
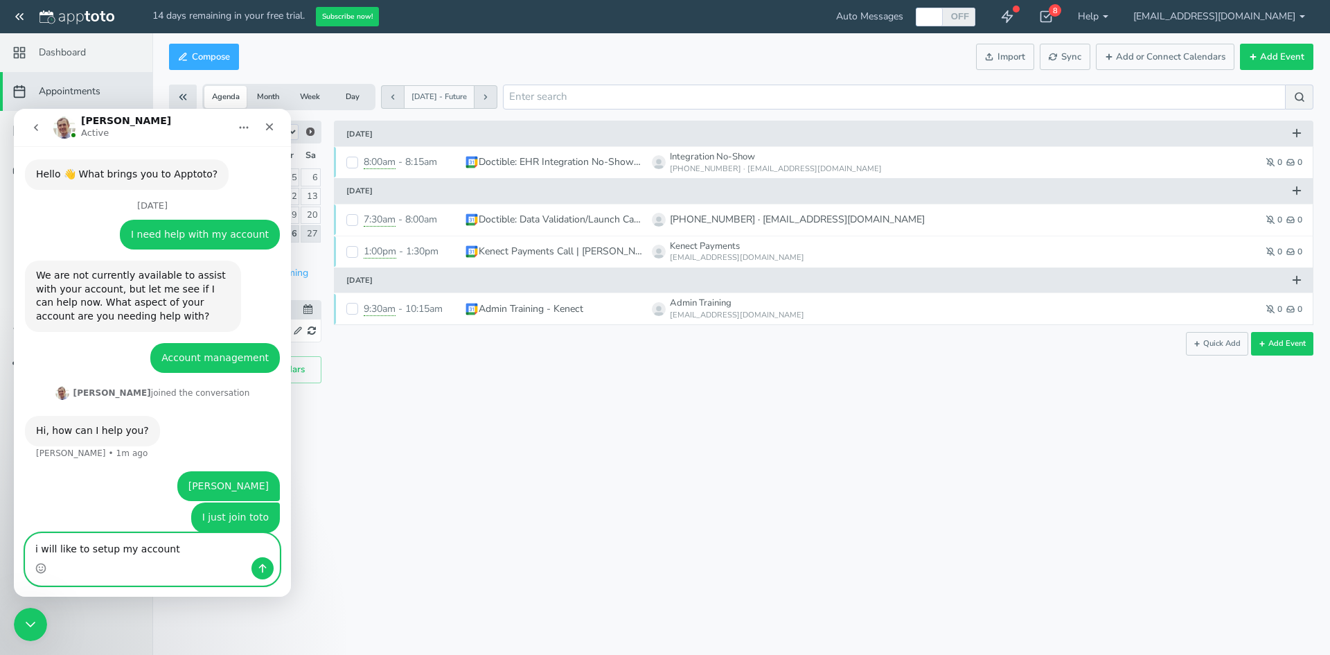
type textarea "i will like to setup my account"
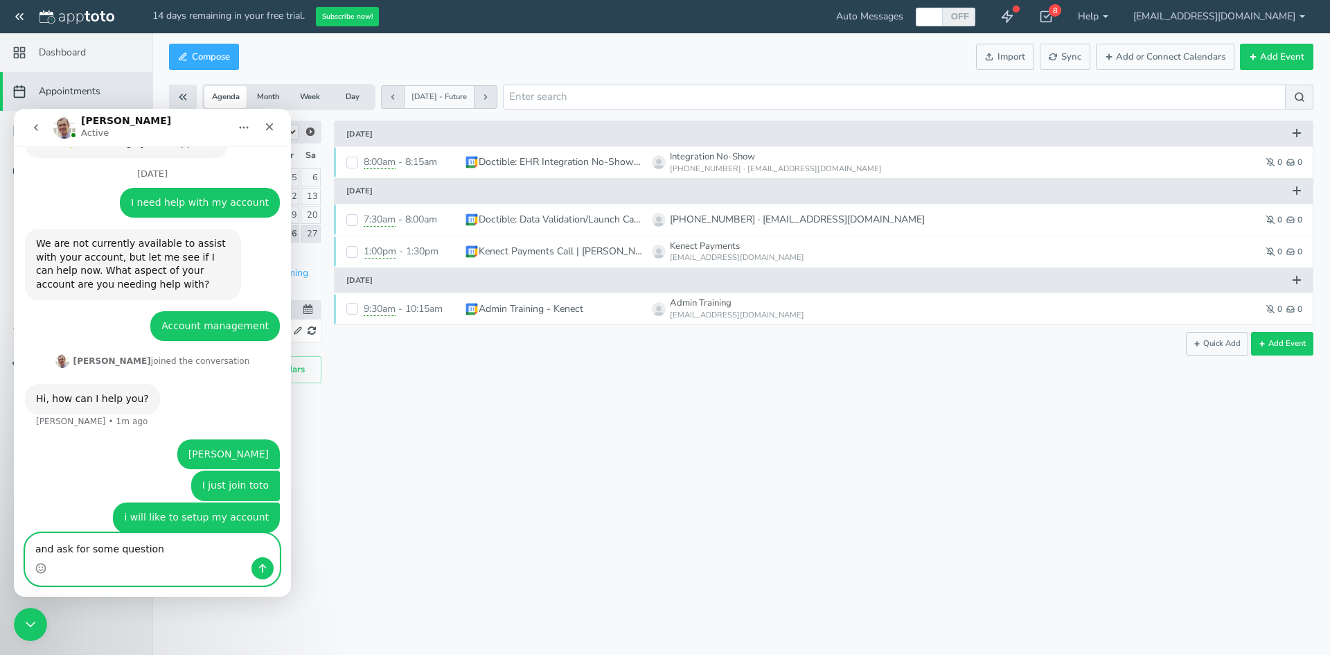
type textarea "and ask for some questions"
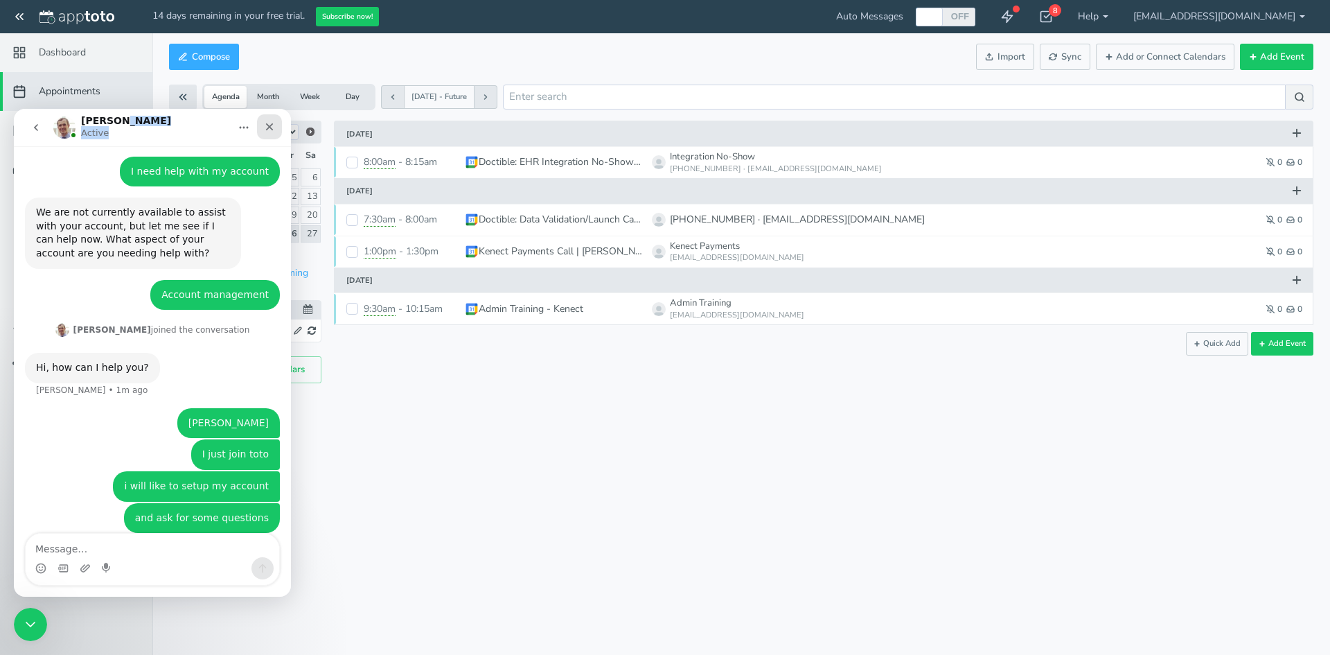
drag, startPoint x: 189, startPoint y: 124, endPoint x: 258, endPoint y: 125, distance: 68.6
click at [258, 125] on div "[PERSON_NAME] Active" at bounding box center [152, 127] width 259 height 26
click at [28, 633] on div "Close Intercom Messenger" at bounding box center [28, 622] width 33 height 33
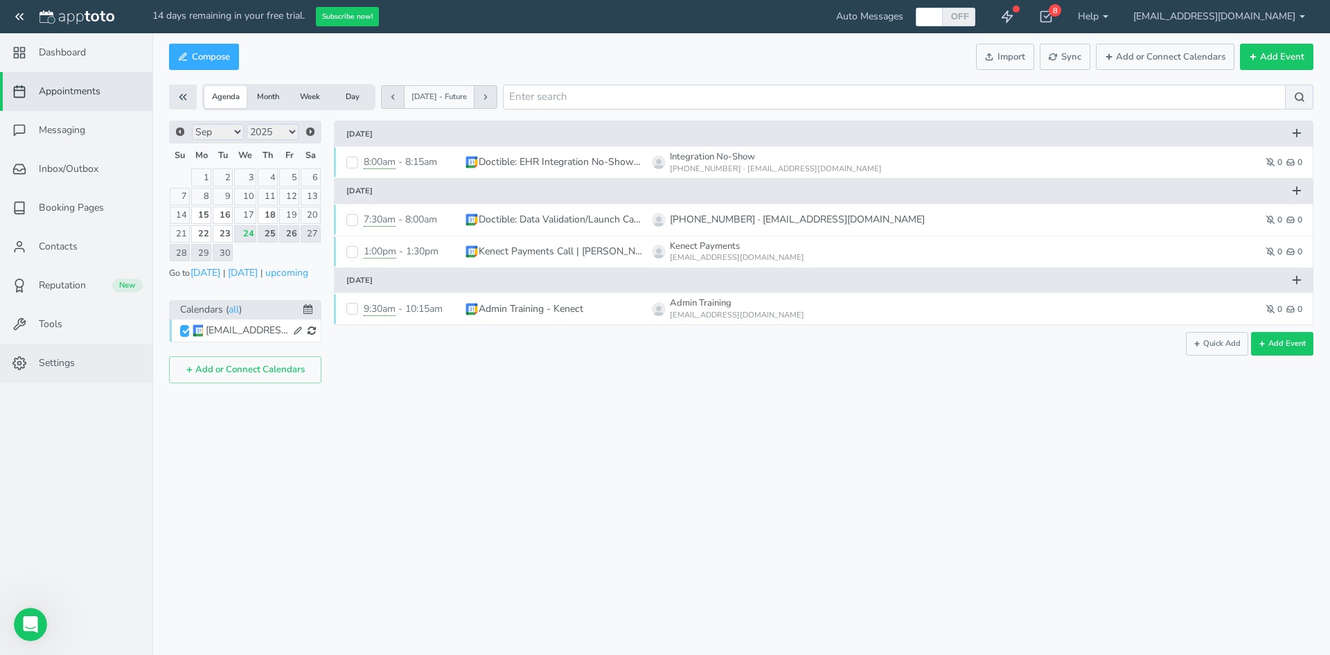
click at [58, 369] on span "Settings" at bounding box center [57, 363] width 36 height 14
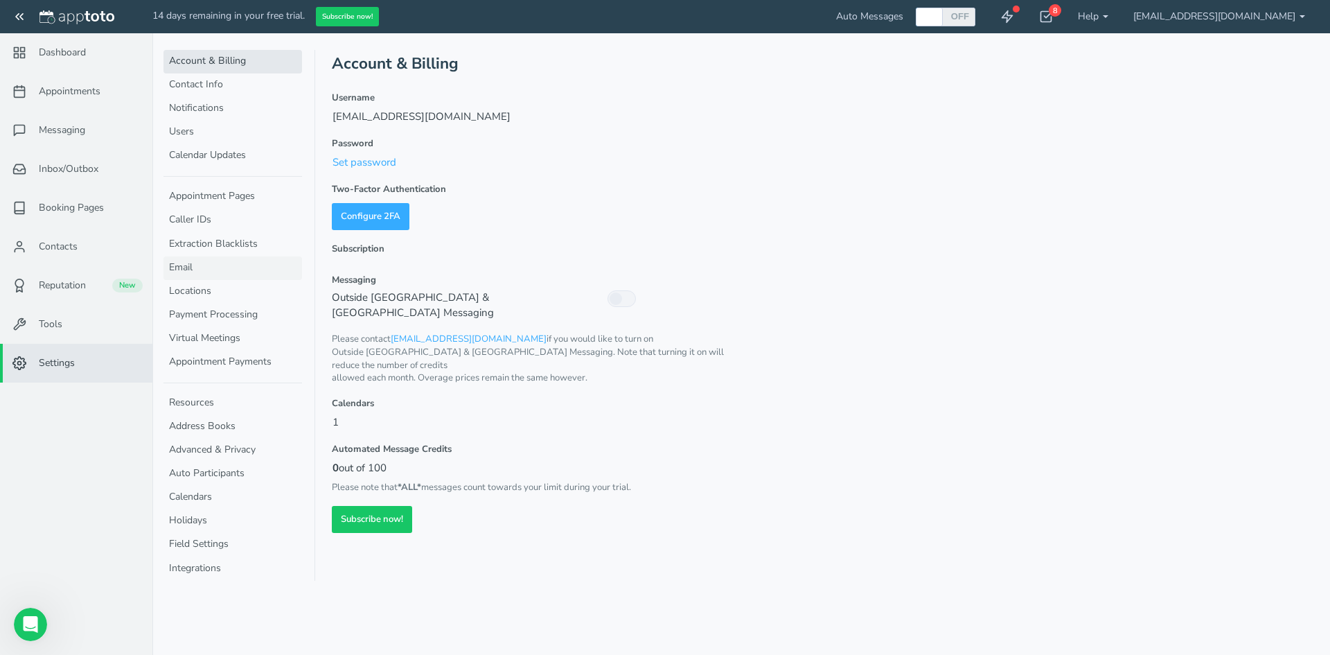
click at [201, 269] on link "Email" at bounding box center [233, 268] width 139 height 24
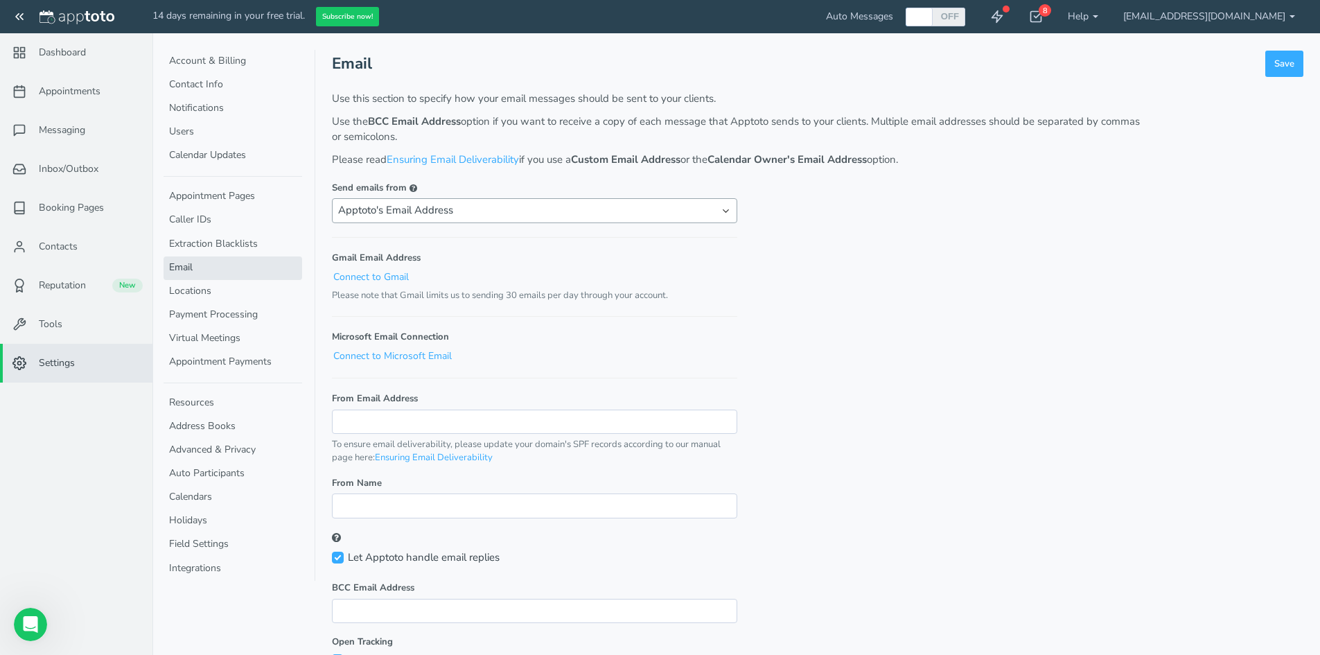
scroll to position [175, 0]
click at [583, 185] on label "Send emails from" at bounding box center [534, 188] width 405 height 13
click at [575, 216] on select "Apptoto's Email Address Custom Email Address Calendar Owner's Email Address Cal…" at bounding box center [534, 210] width 405 height 24
select select "email"
click at [332, 198] on select "Apptoto's Email Address Custom Email Address Calendar Owner's Email Address Cal…" at bounding box center [534, 210] width 405 height 24
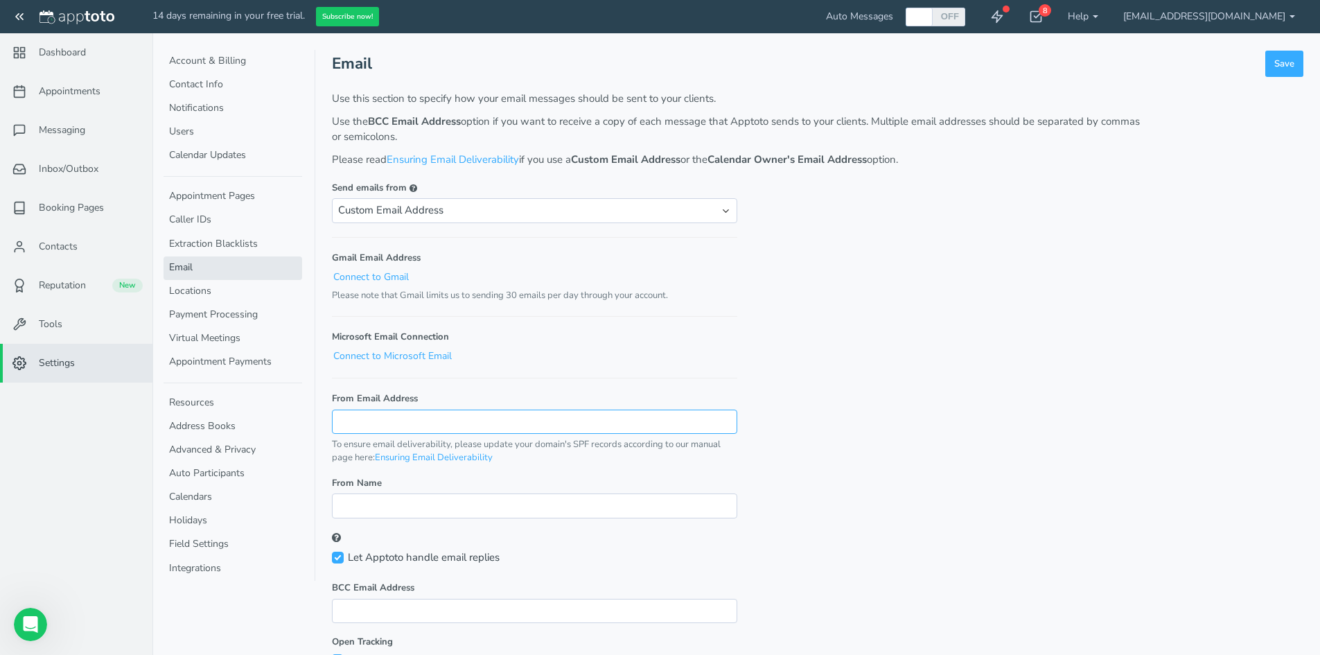
click at [389, 416] on input "From Email Address" at bounding box center [534, 421] width 405 height 24
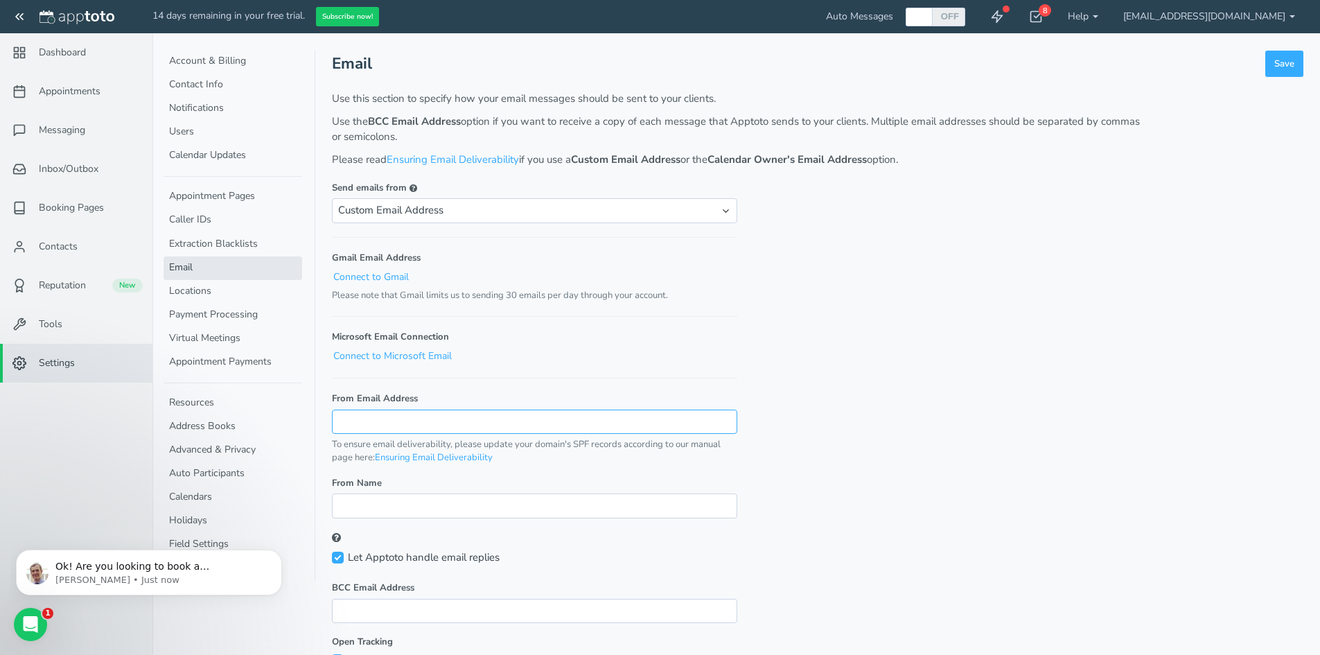
scroll to position [190, 0]
click at [124, 574] on p "[PERSON_NAME] • Just now" at bounding box center [159, 580] width 209 height 12
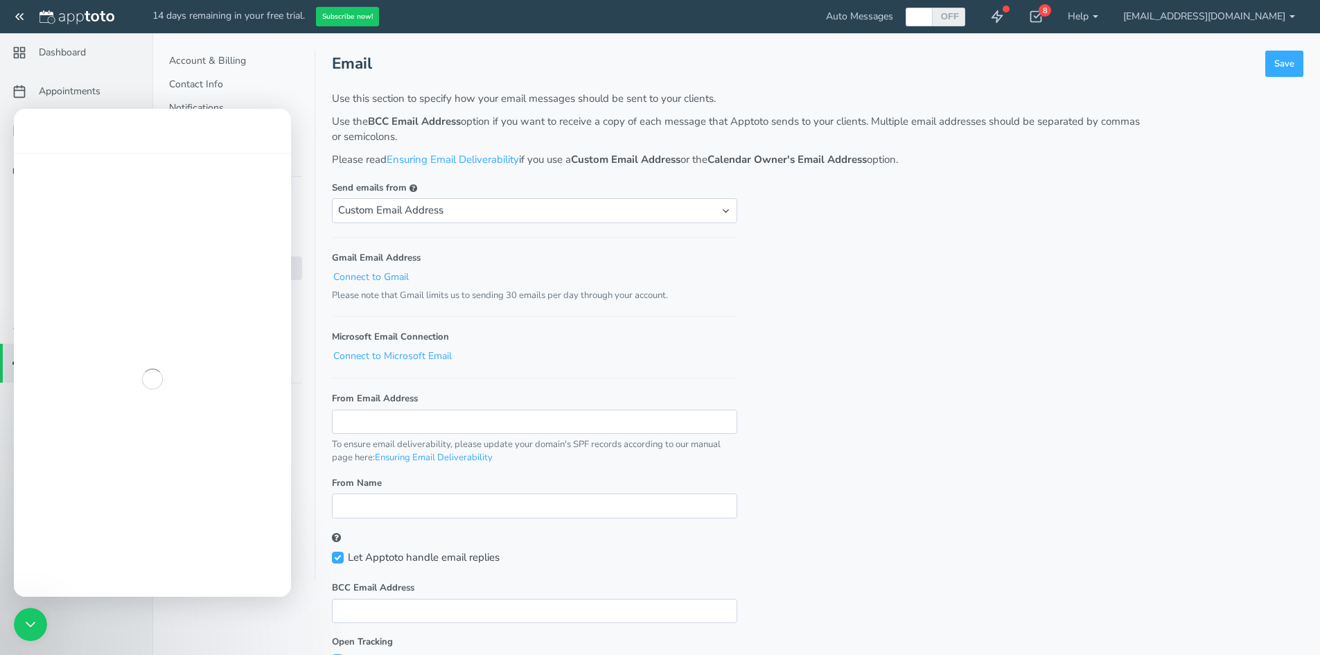
click at [124, 570] on div "Intercom messenger" at bounding box center [152, 379] width 277 height 452
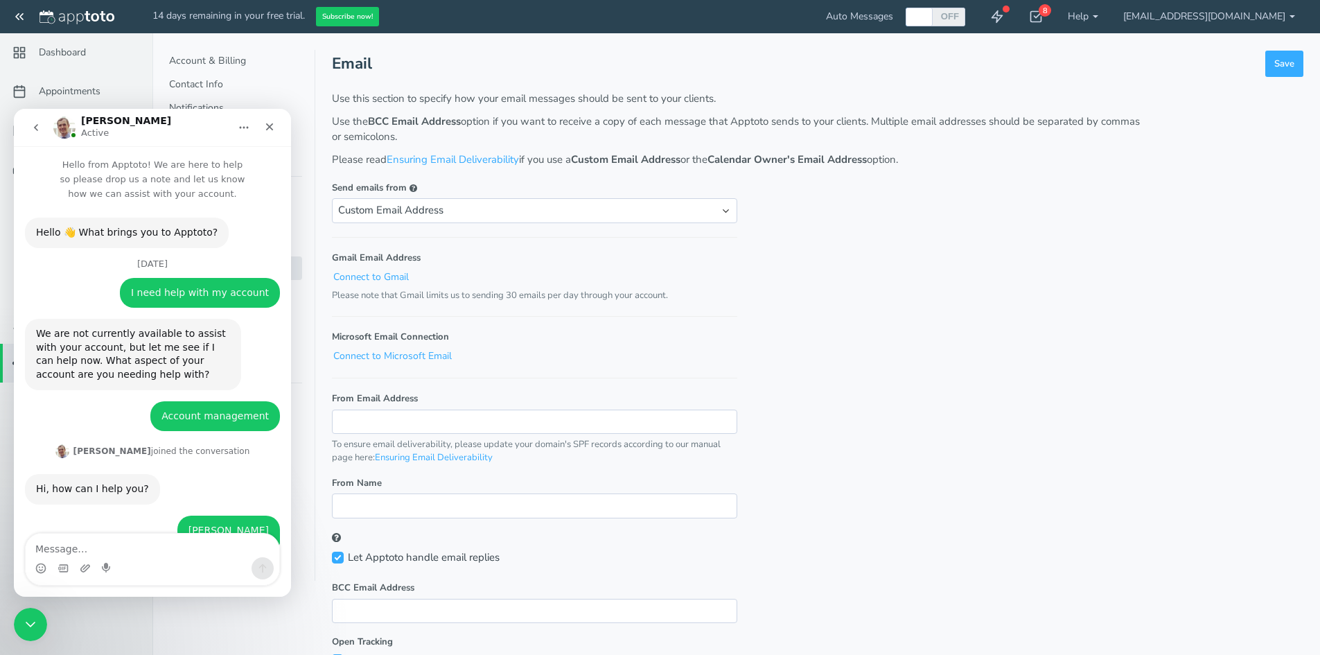
scroll to position [2, 0]
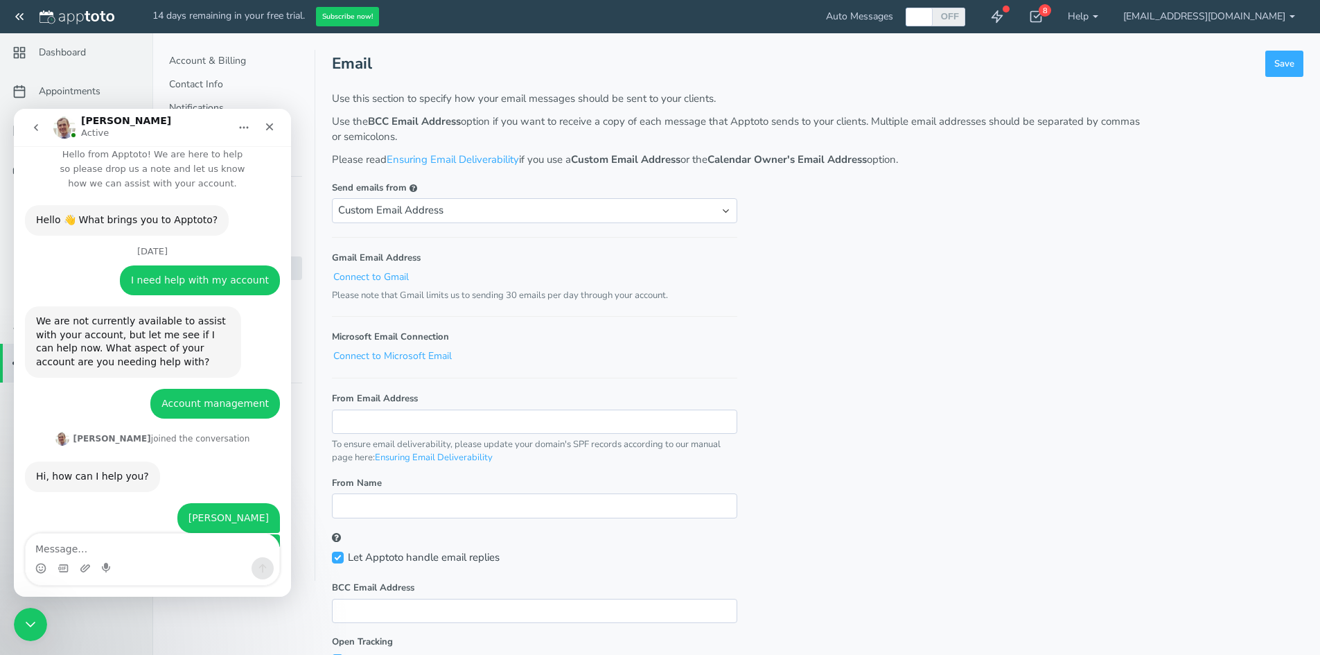
click at [124, 570] on div "Intercom messenger" at bounding box center [153, 568] width 254 height 22
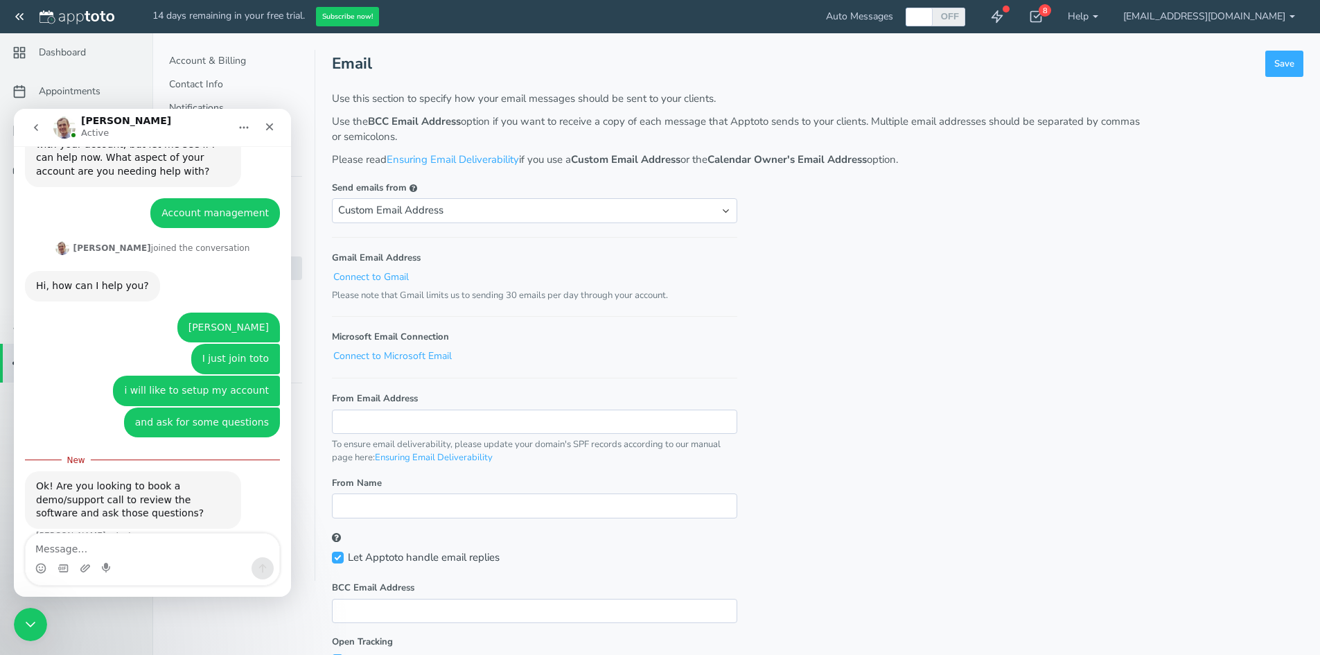
click at [124, 570] on div "Intercom messenger" at bounding box center [153, 568] width 254 height 22
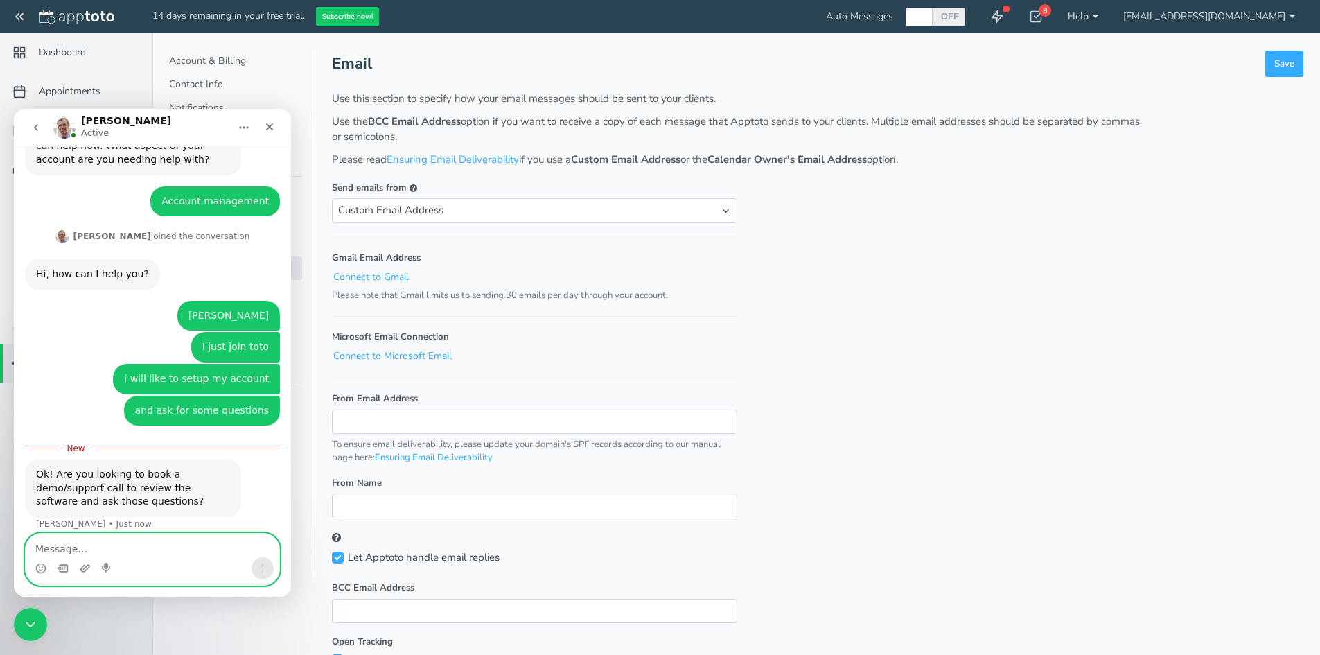
click at [128, 555] on textarea "Message…" at bounding box center [153, 545] width 254 height 24
type textarea "if possible"
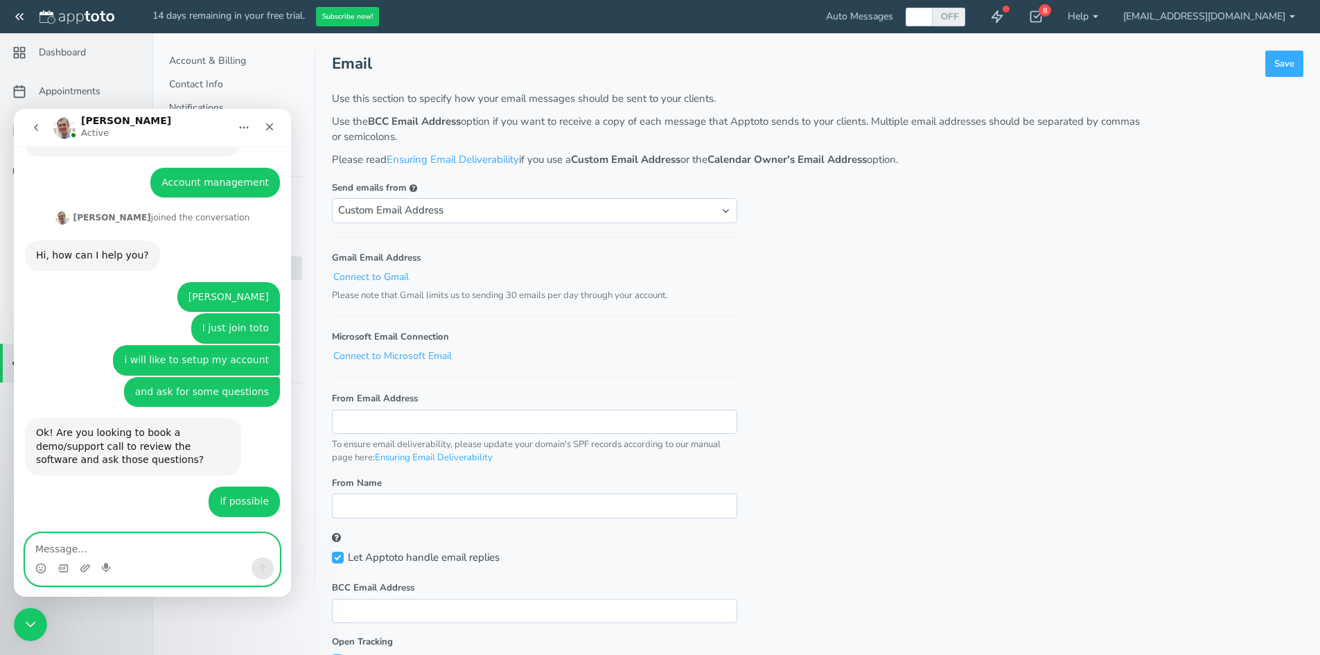
scroll to position [299, 0]
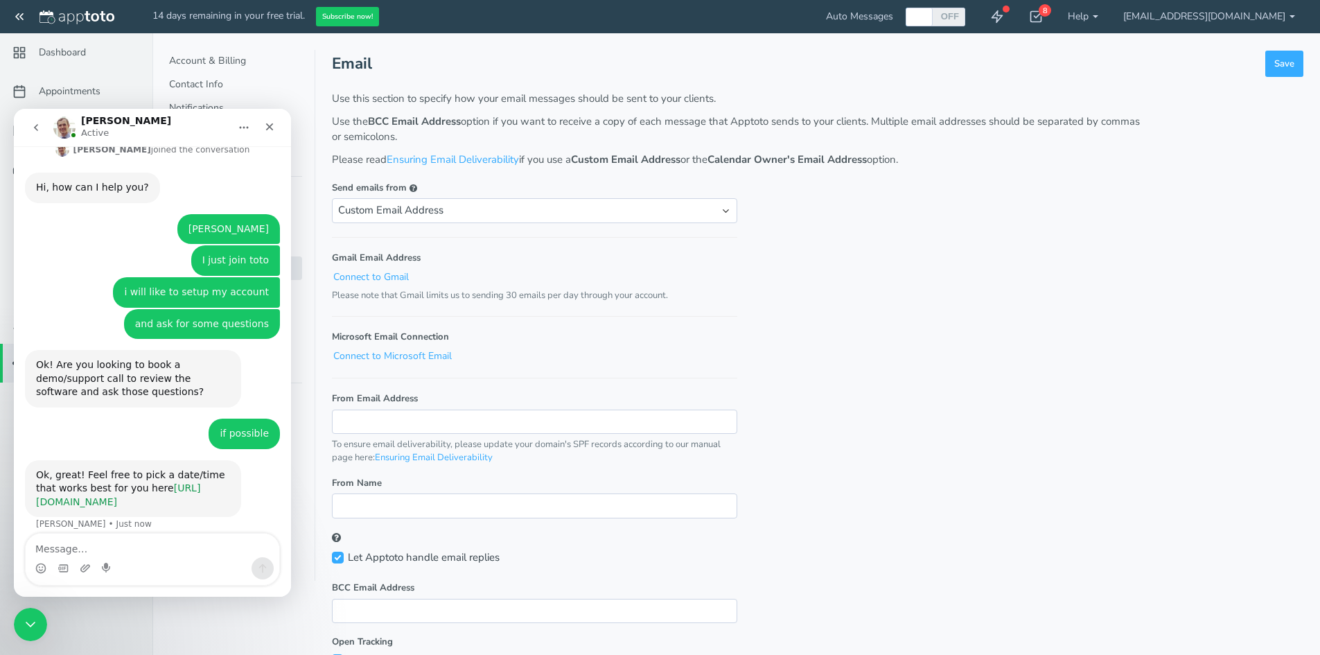
click at [137, 488] on link "[URL][DOMAIN_NAME]" at bounding box center [118, 494] width 164 height 25
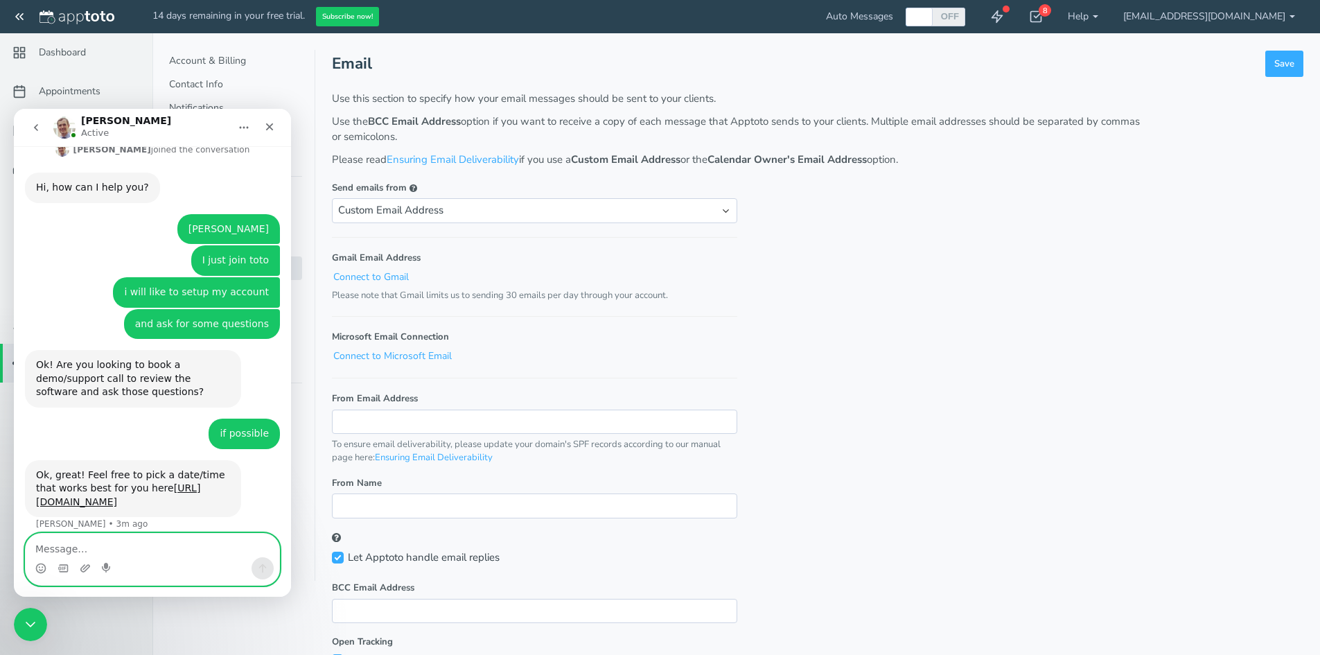
click at [108, 544] on textarea "Message…" at bounding box center [153, 545] width 254 height 24
type textarea "booked"
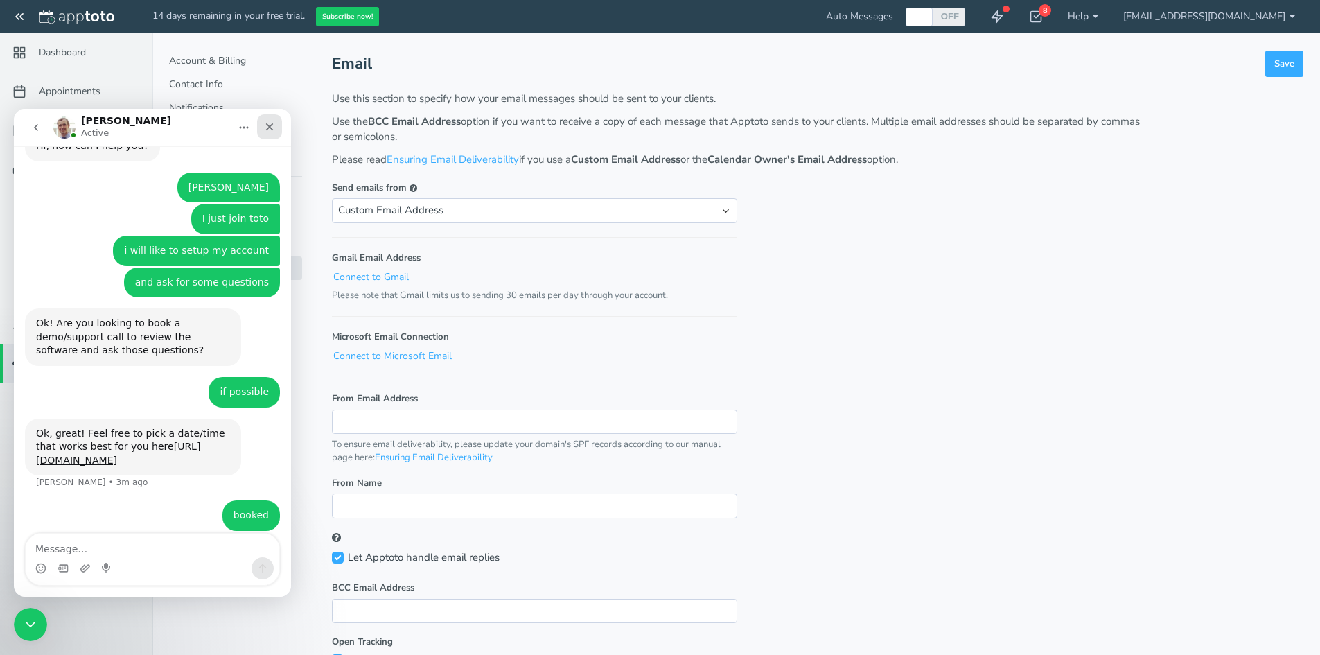
click at [274, 129] on icon "Close" at bounding box center [269, 126] width 11 height 11
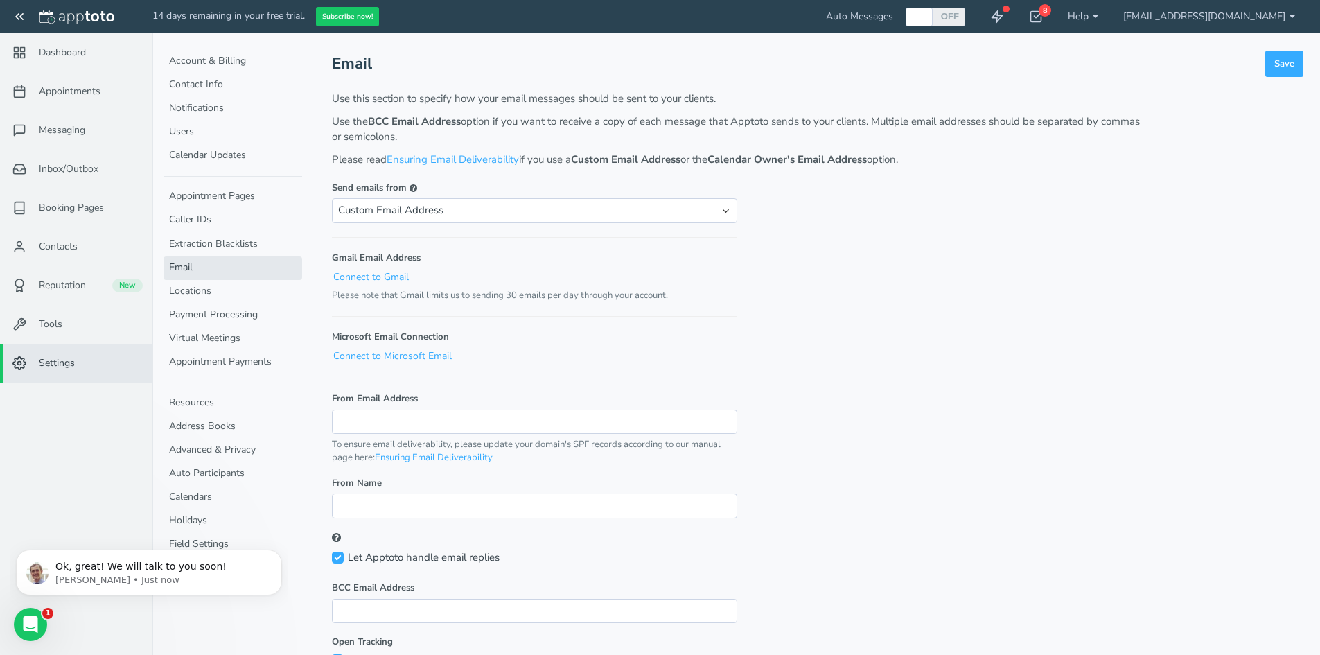
scroll to position [0, 0]
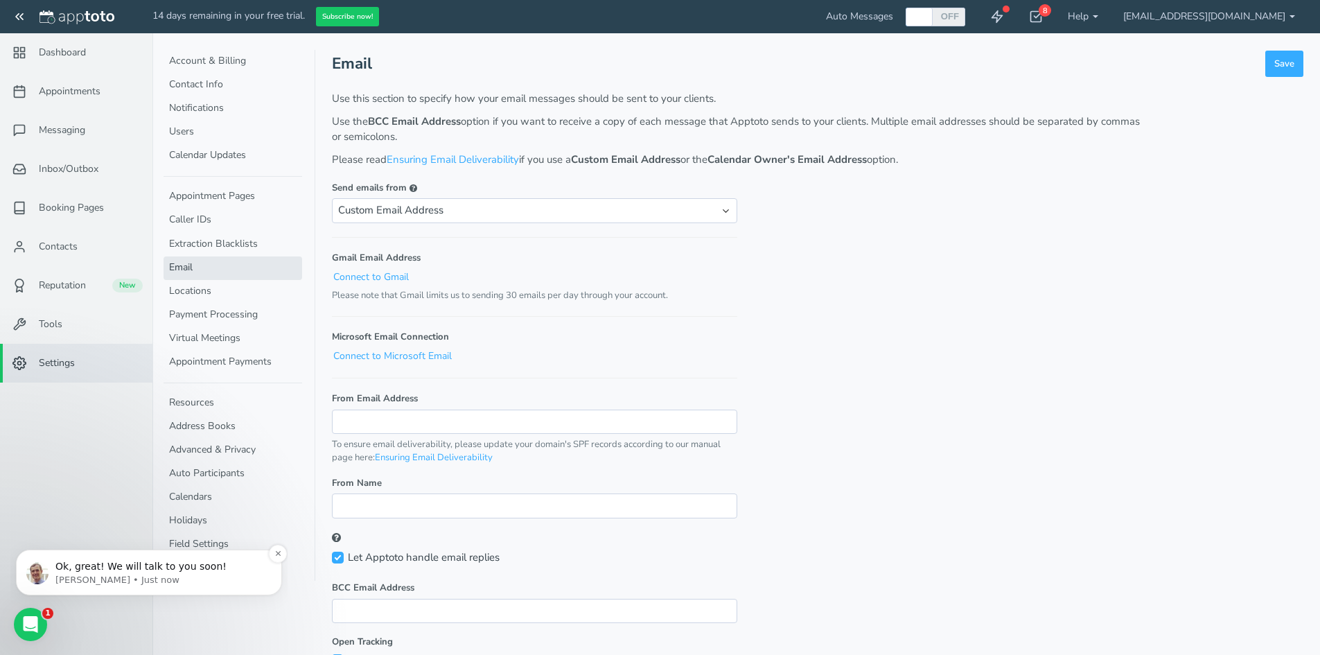
click at [132, 579] on p "[PERSON_NAME] • Just now" at bounding box center [159, 580] width 209 height 12
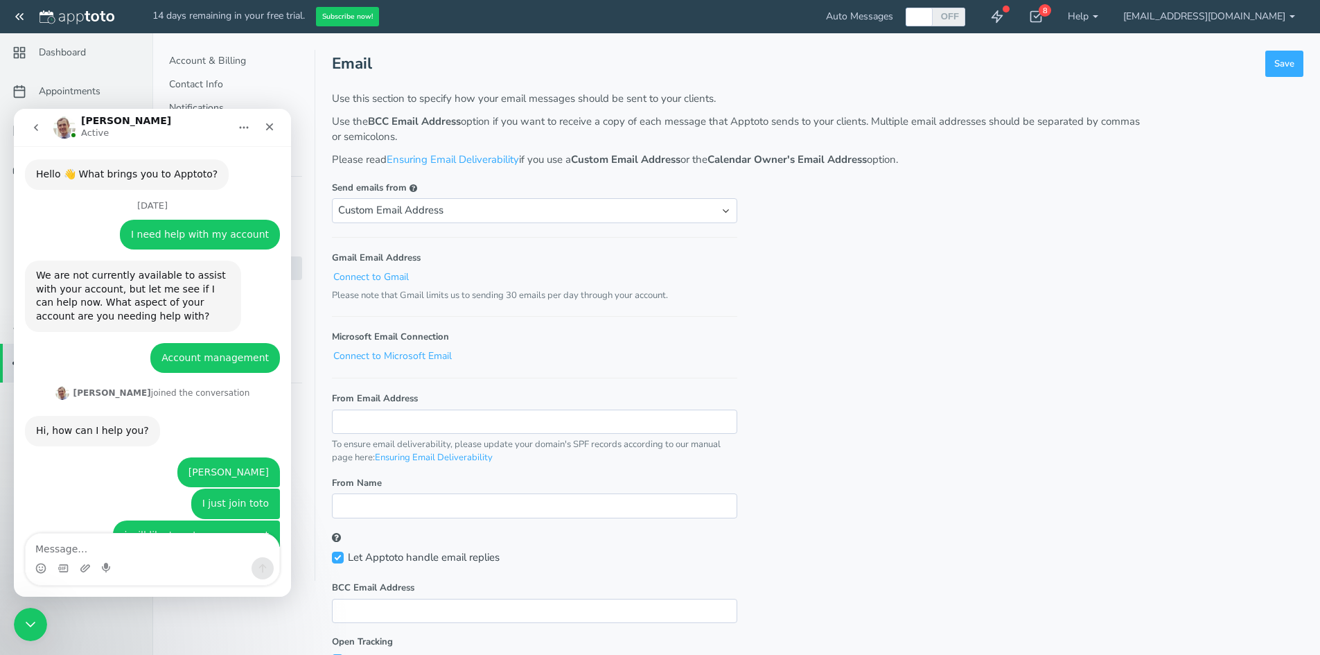
scroll to position [405, 0]
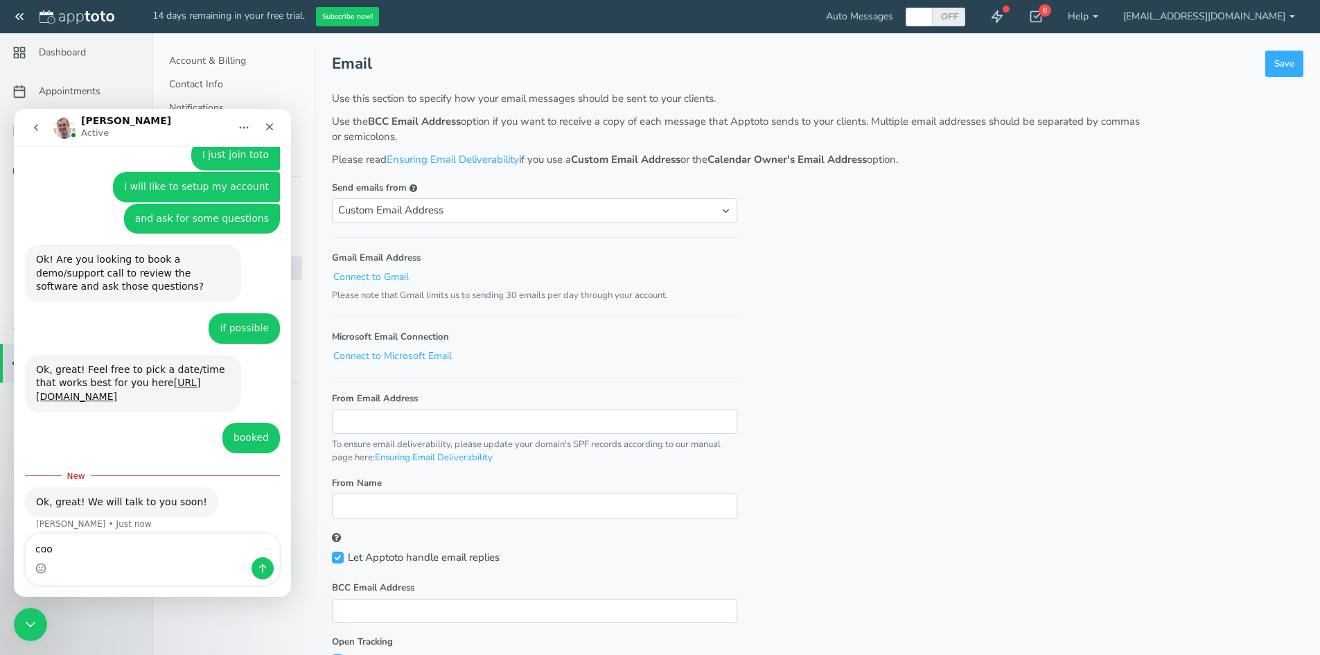
type textarea "cool"
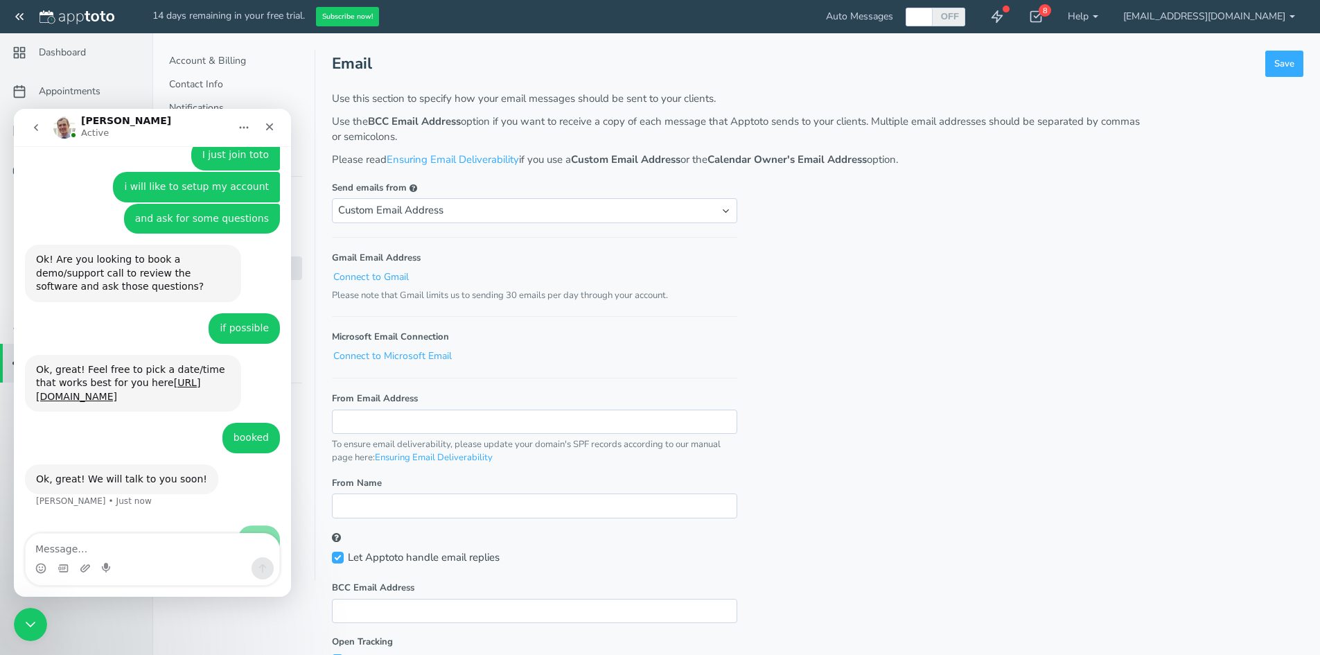
scroll to position [423, 0]
